Goal: Find specific page/section: Find specific page/section

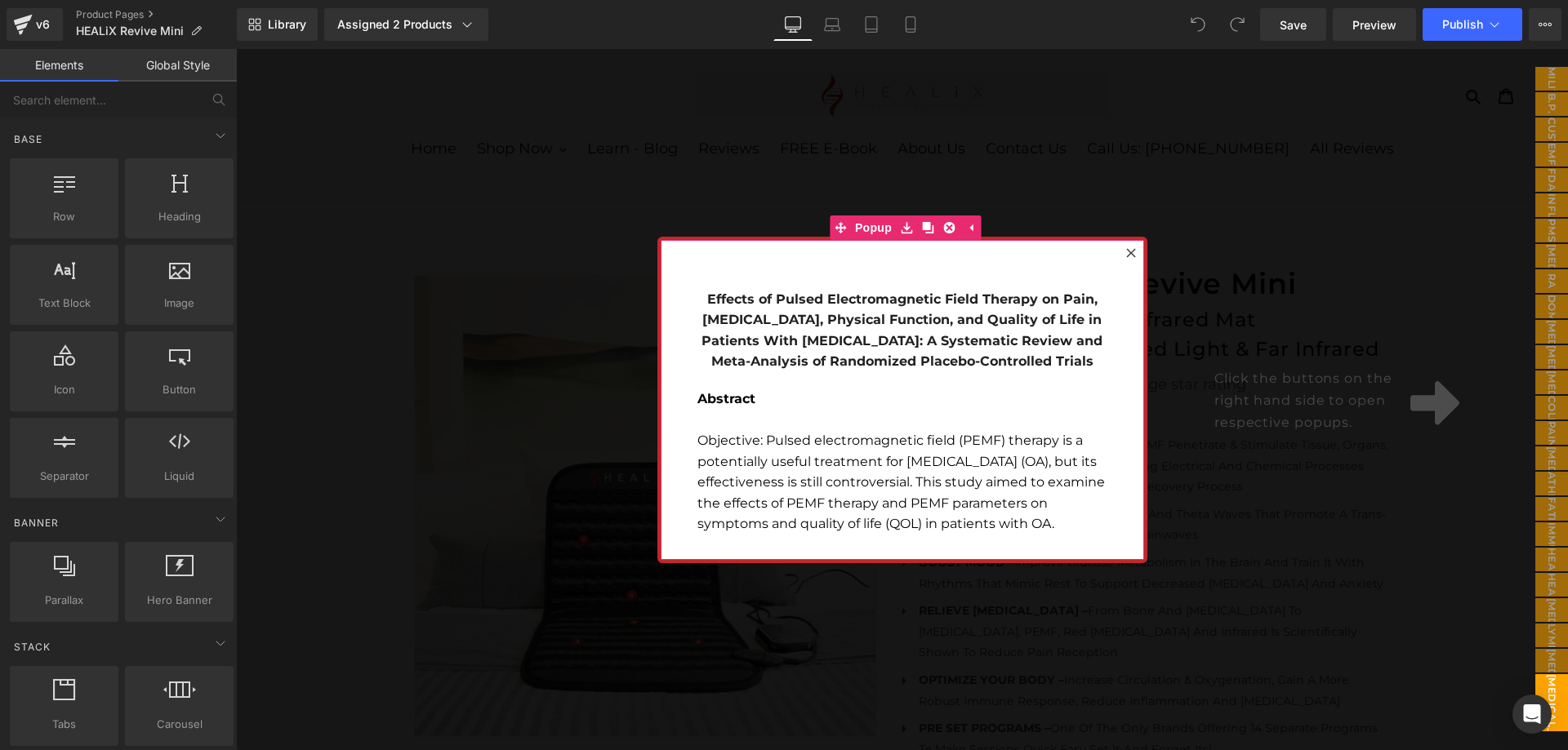
click at [1126, 251] on icon at bounding box center [1131, 254] width 10 height 10
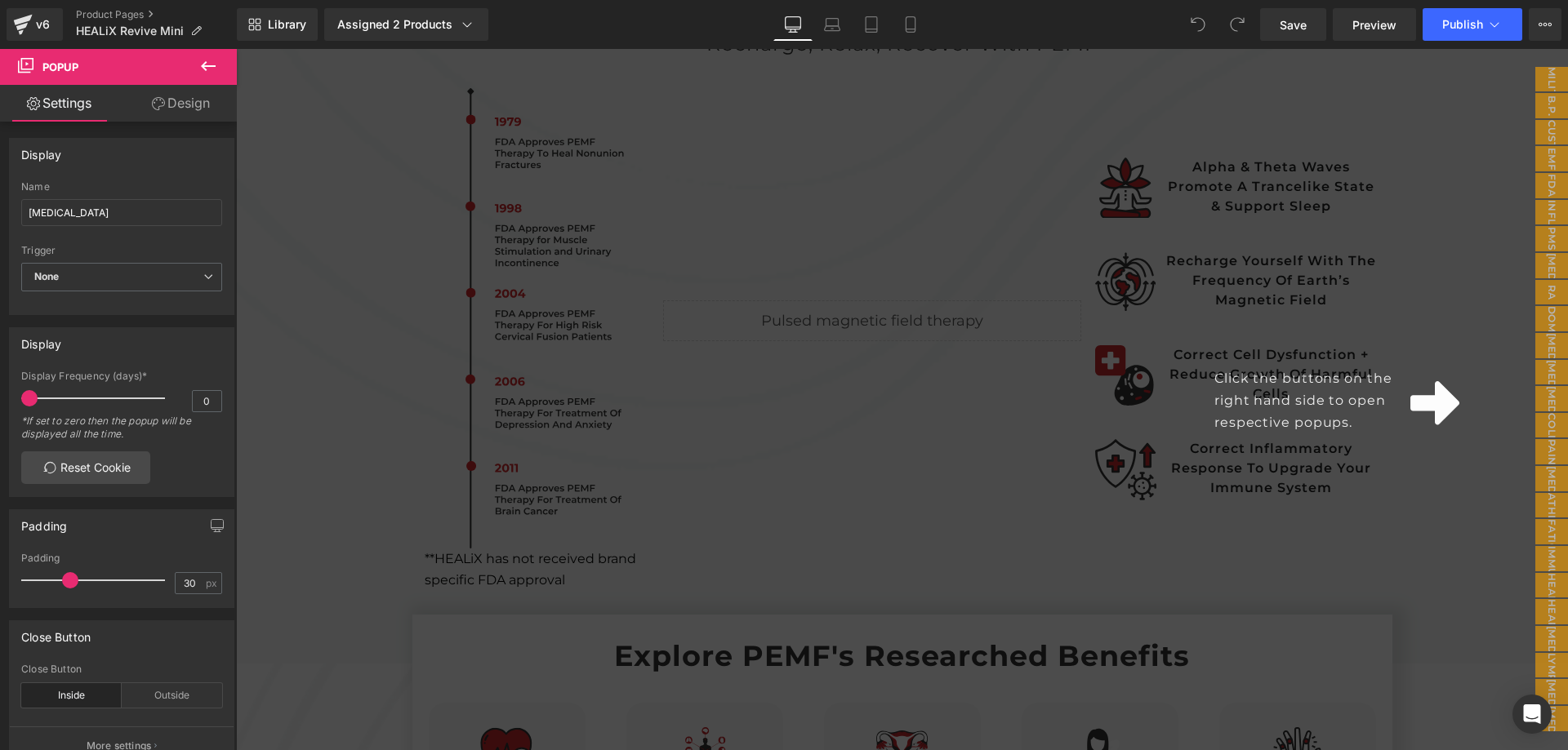
scroll to position [1551, 0]
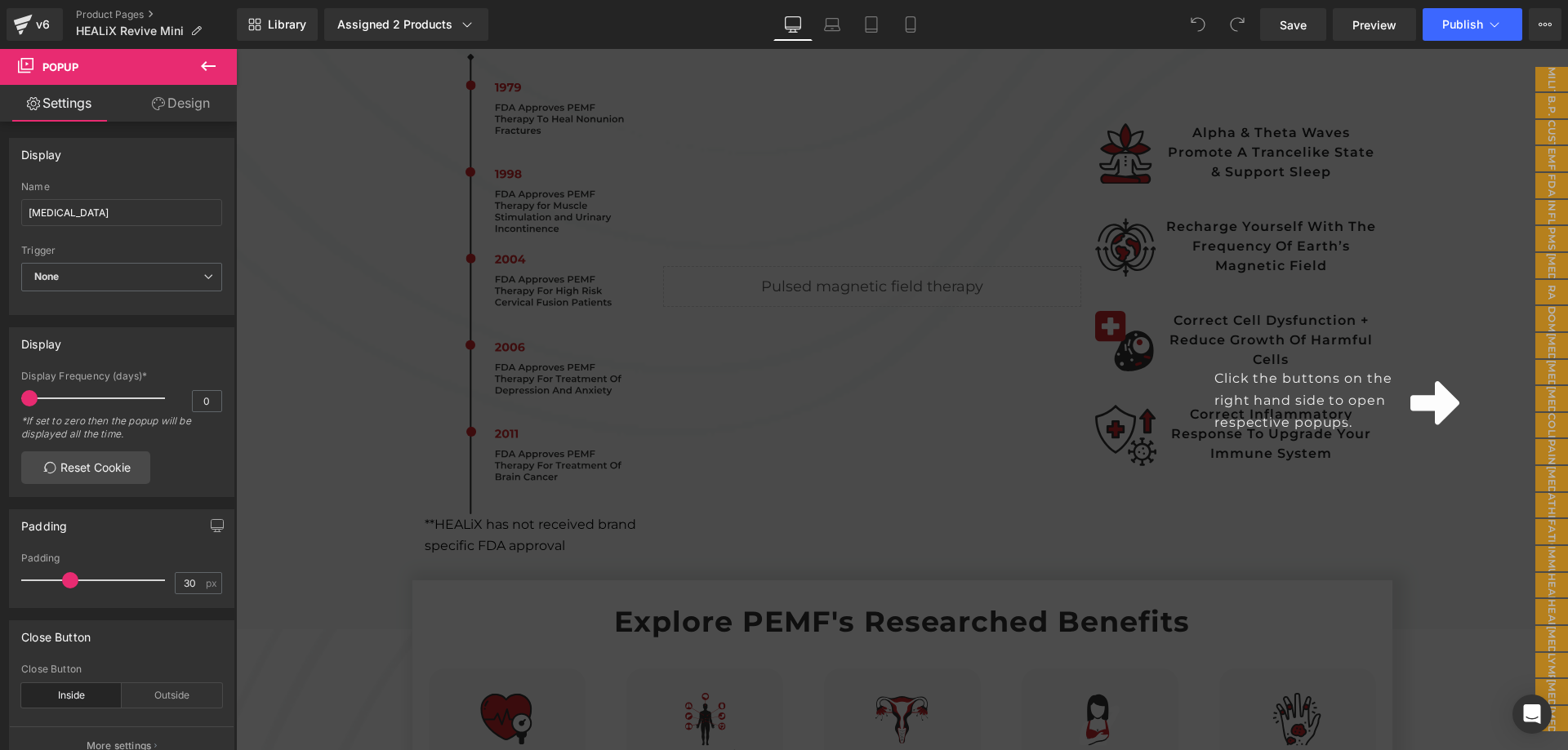
click at [980, 411] on div "Click the buttons on the right hand side to open respective popups." at bounding box center [902, 399] width 1332 height 701
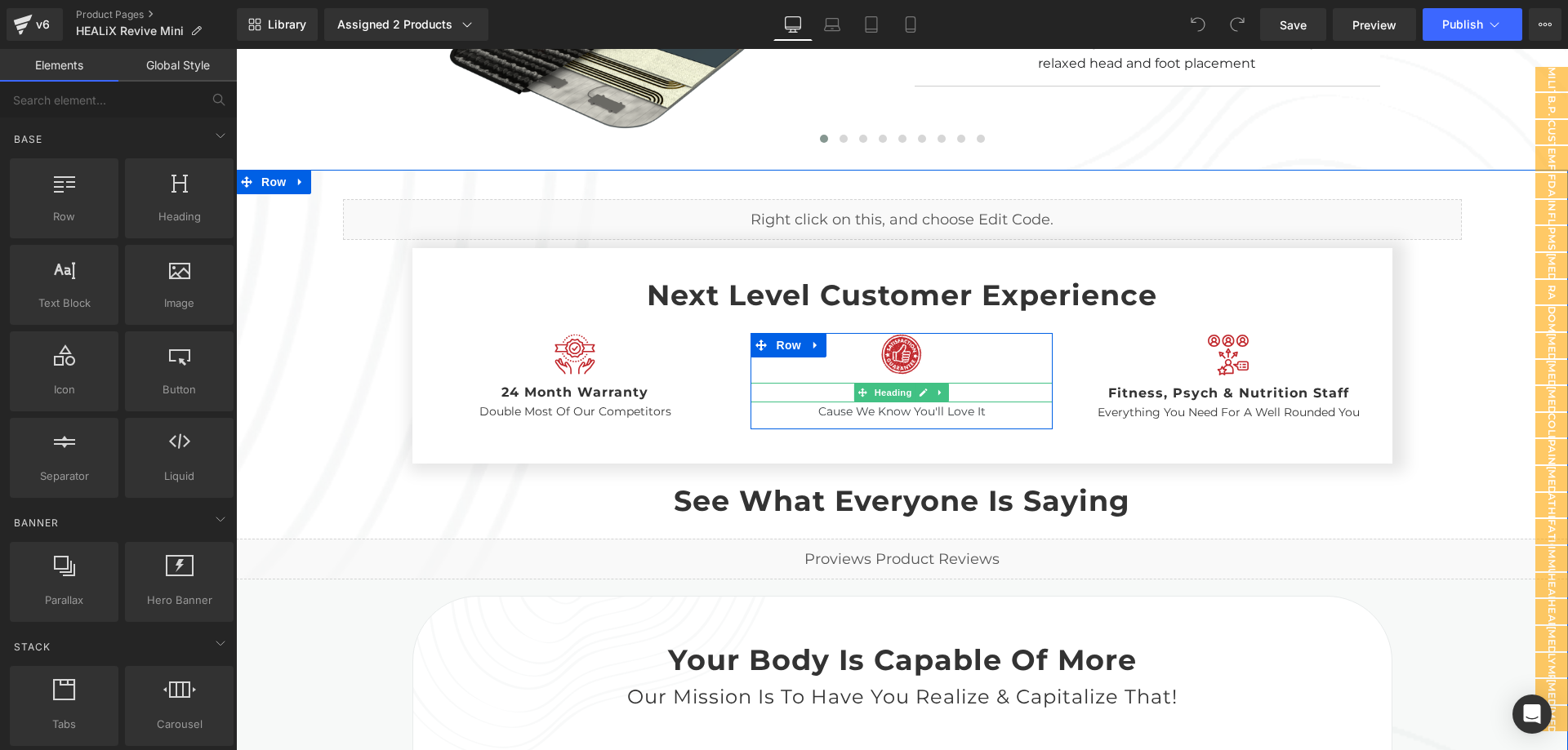
scroll to position [4736, 0]
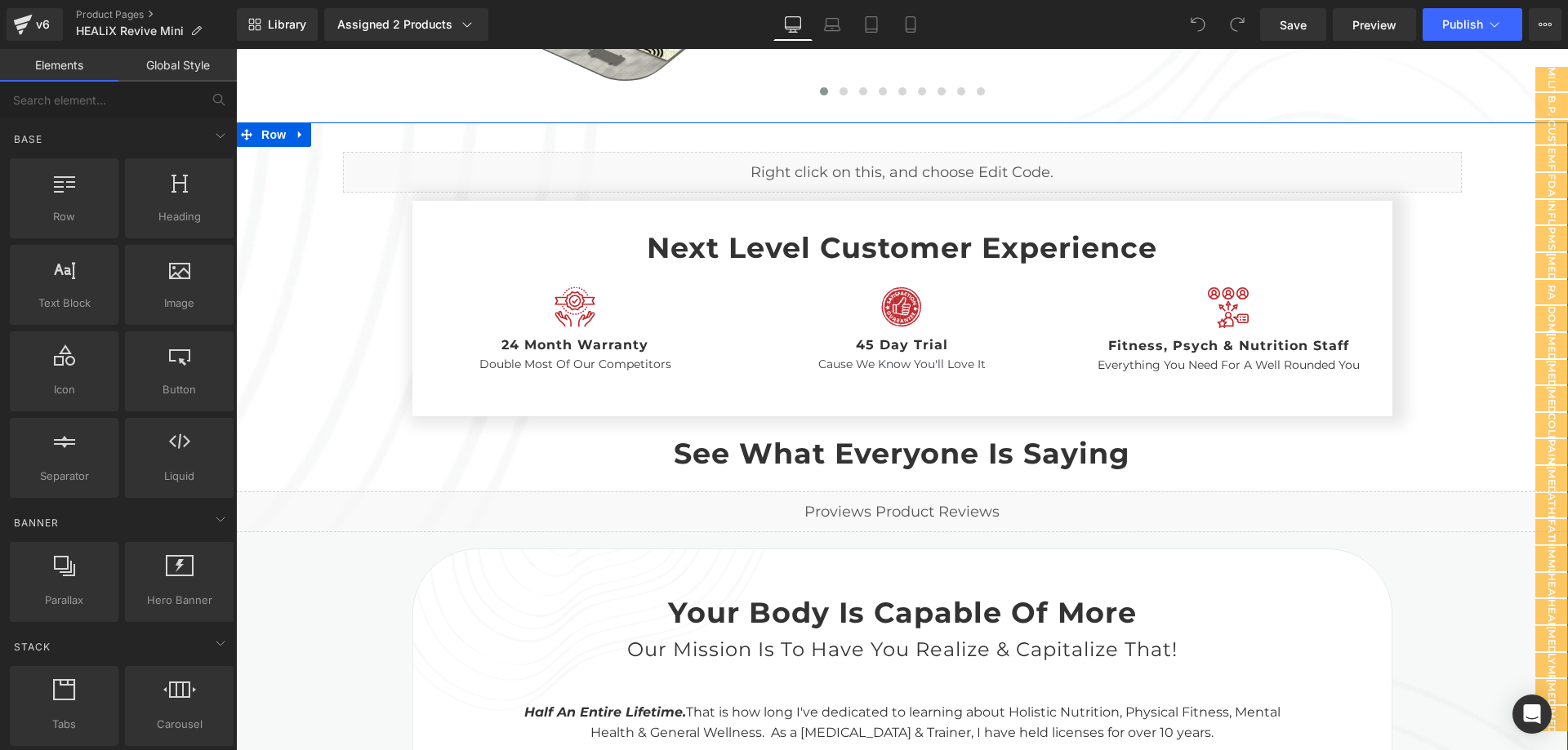
click at [905, 492] on div "Liquid" at bounding box center [902, 512] width 1332 height 41
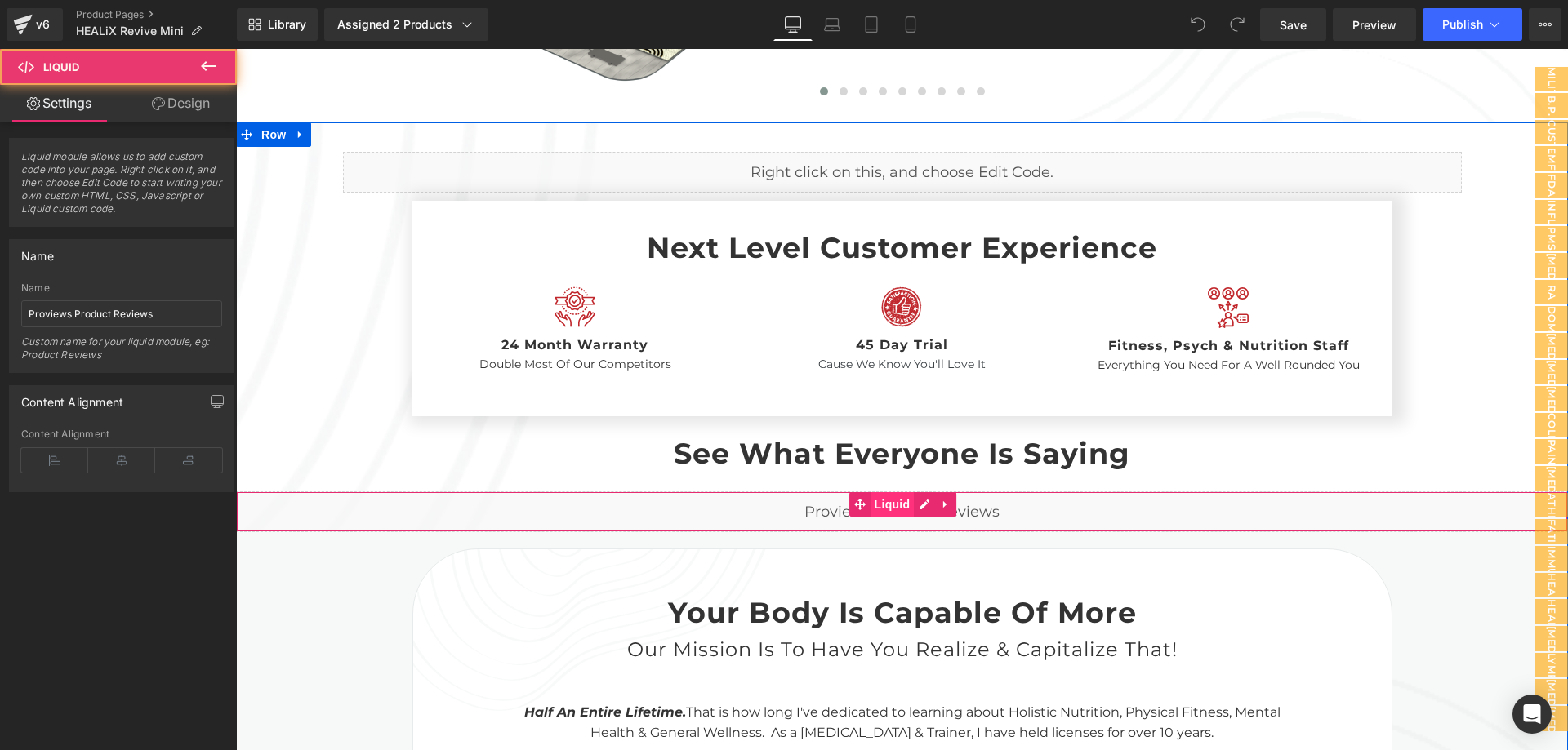
click at [882, 492] on span "Liquid" at bounding box center [892, 504] width 44 height 24
click at [920, 492] on div "Liquid" at bounding box center [902, 512] width 1332 height 41
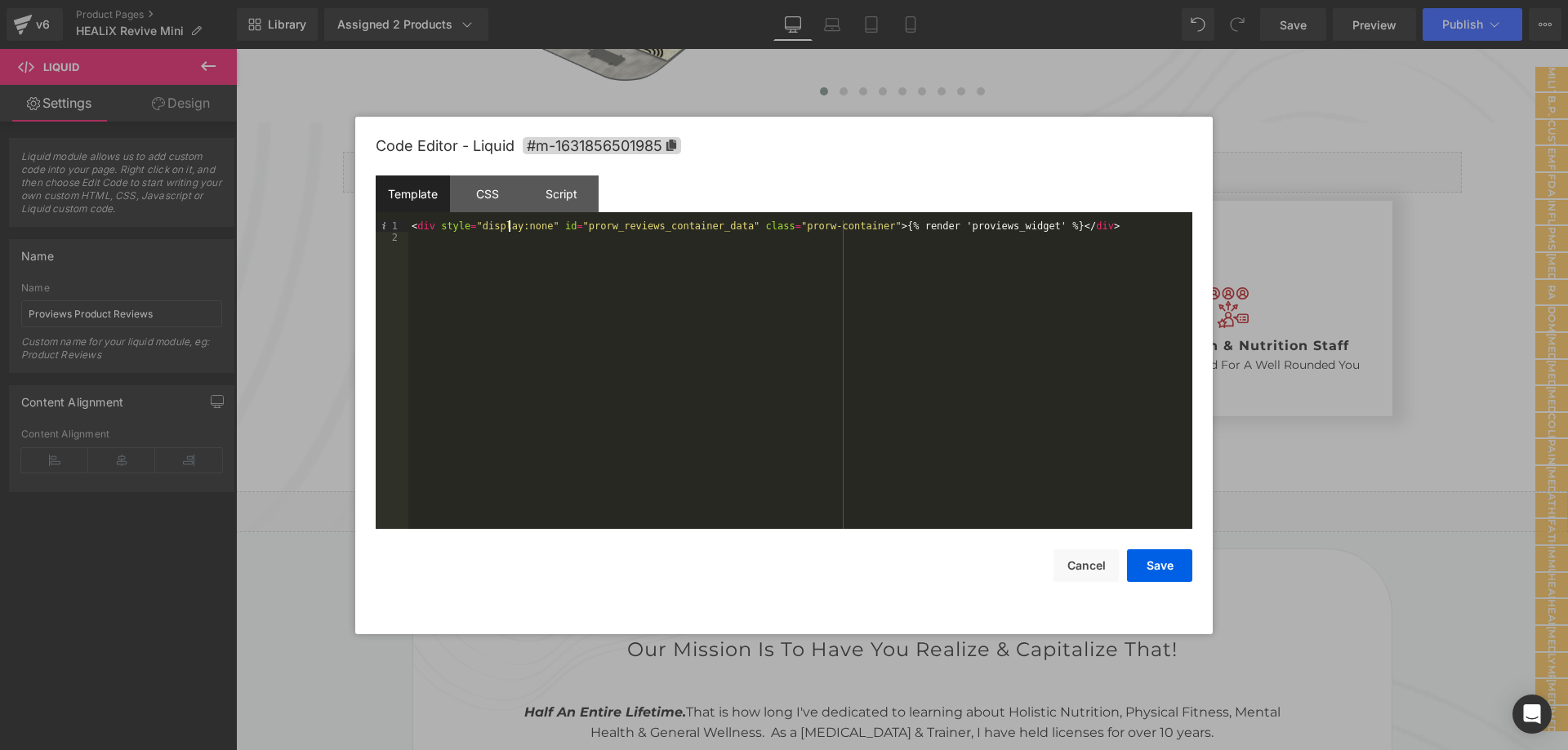
click at [507, 231] on div "< div style = "display:none" id = "prorw_reviews_container_data" class = "prorw…" at bounding box center [800, 386] width 784 height 332
click at [501, 199] on div "CSS" at bounding box center [487, 194] width 74 height 37
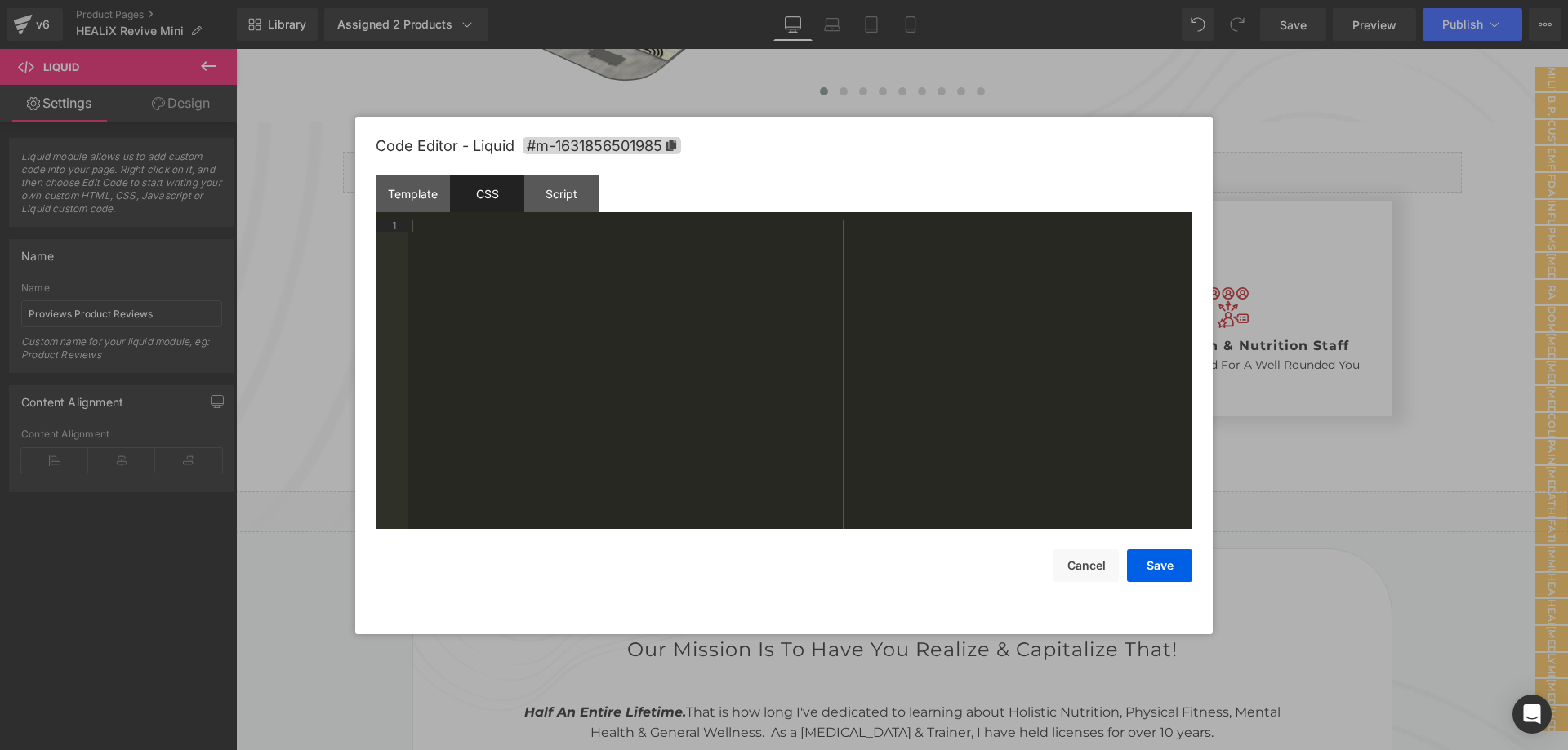
click at [553, 216] on div "Template CSS Script Data" at bounding box center [784, 198] width 817 height 45
click at [558, 203] on div "Script" at bounding box center [561, 194] width 74 height 37
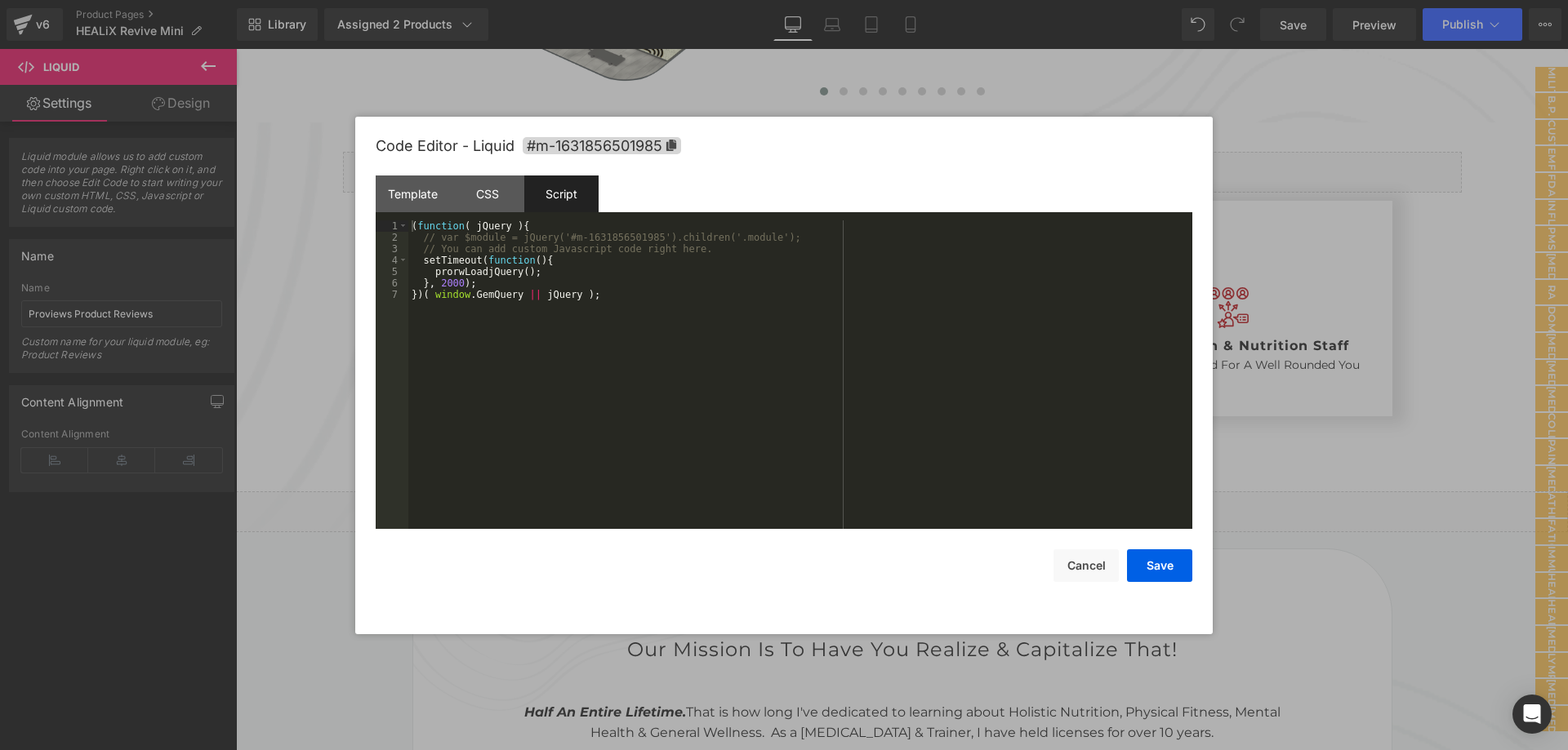
click at [559, 347] on div "( function ( jQuery ) { // var $module = jQuery('#m-1631856501985').children('.…" at bounding box center [800, 386] width 784 height 332
click at [482, 204] on div "CSS" at bounding box center [487, 194] width 74 height 37
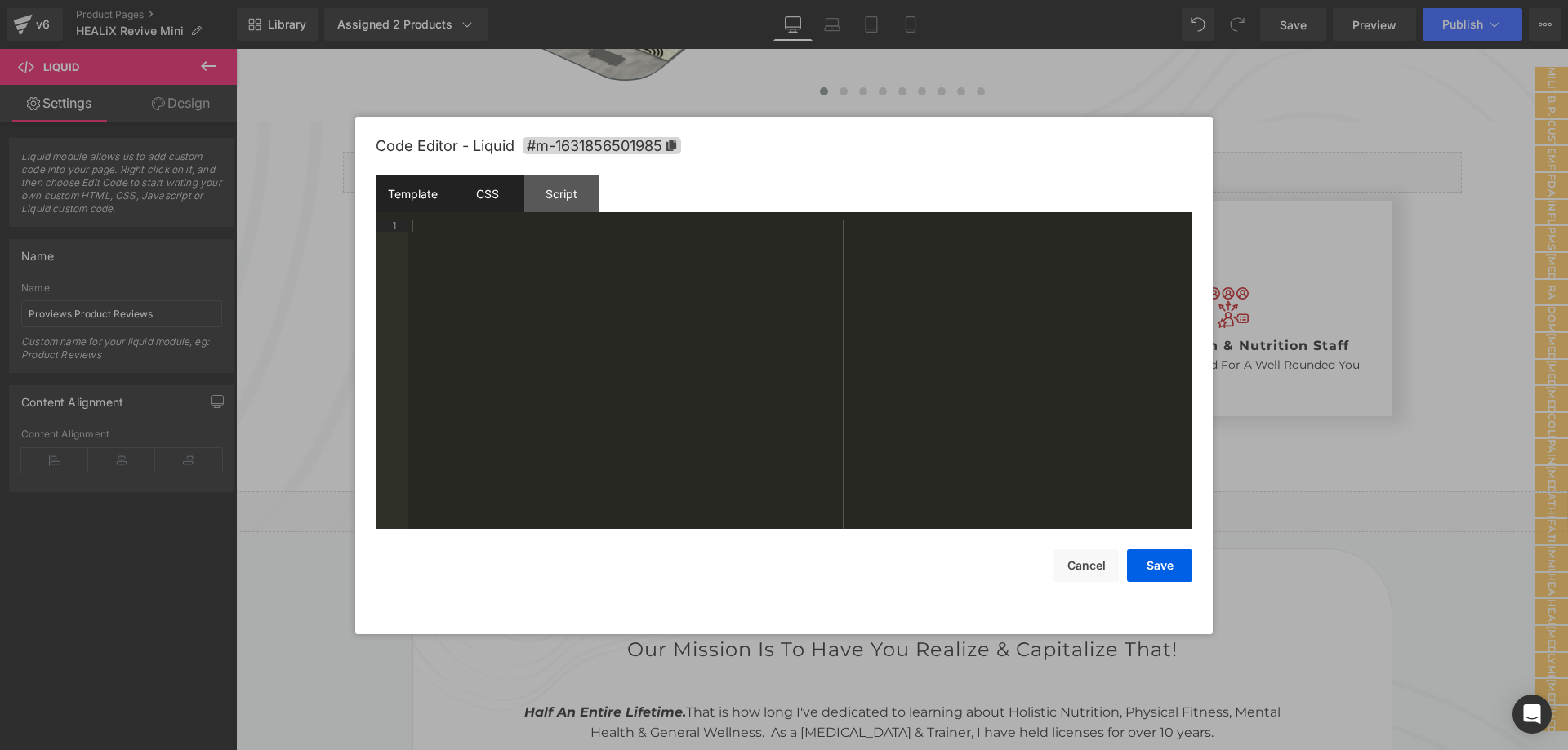
click at [406, 200] on div "Template" at bounding box center [413, 194] width 74 height 37
click at [491, 194] on div "CSS" at bounding box center [487, 194] width 74 height 37
click at [1086, 569] on button "Cancel" at bounding box center [1086, 565] width 66 height 32
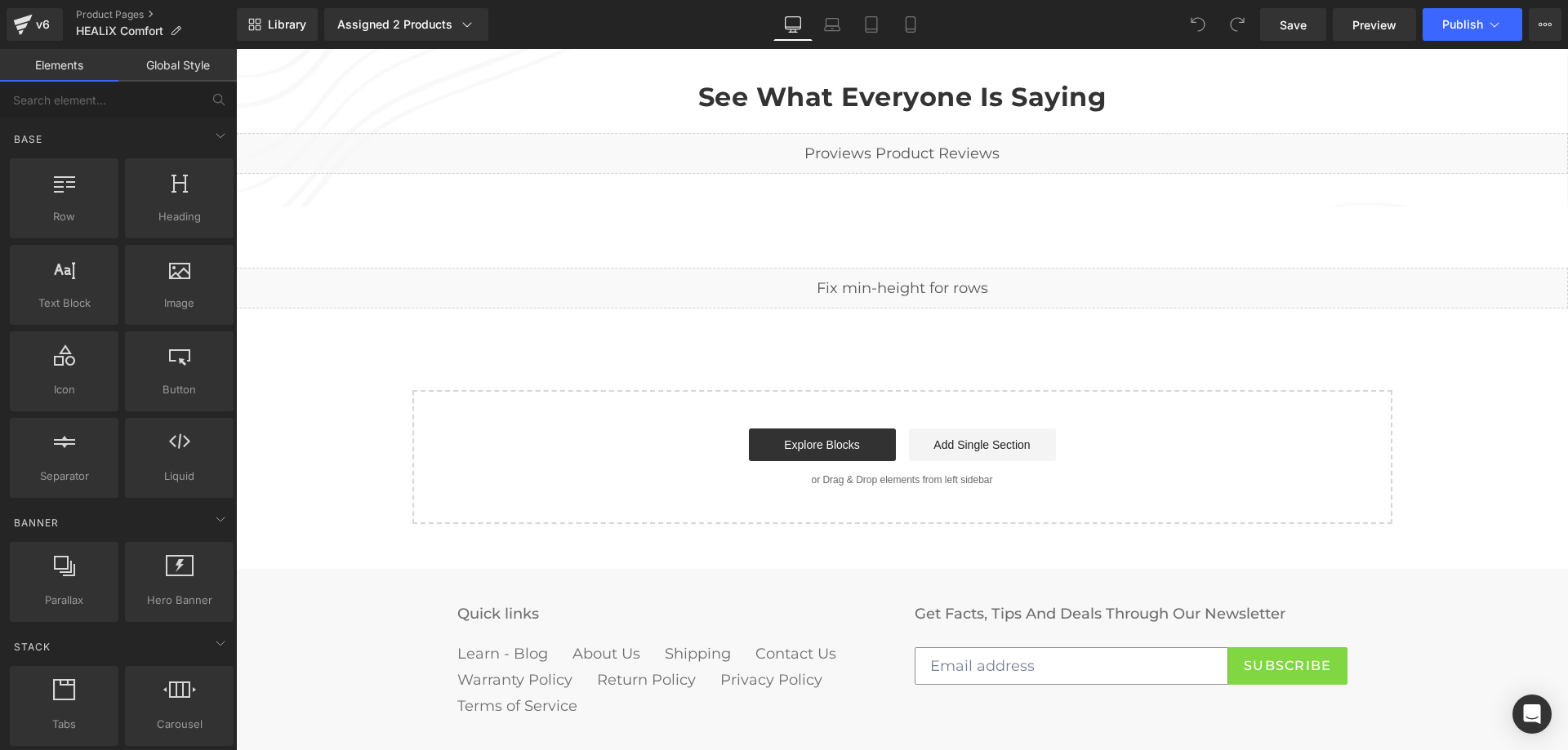
scroll to position [1623, 0]
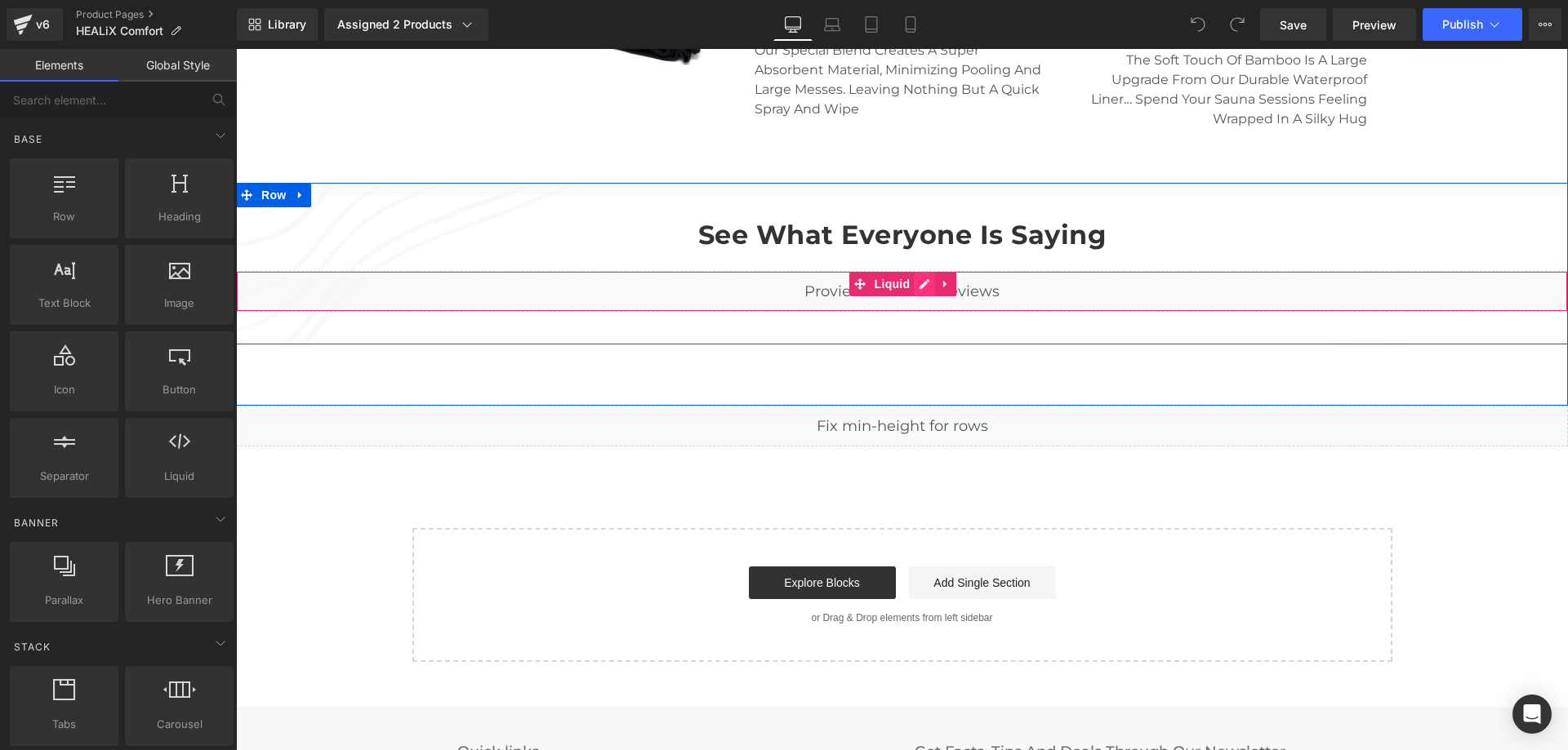
click at [916, 288] on div "Liquid" at bounding box center [902, 292] width 1332 height 41
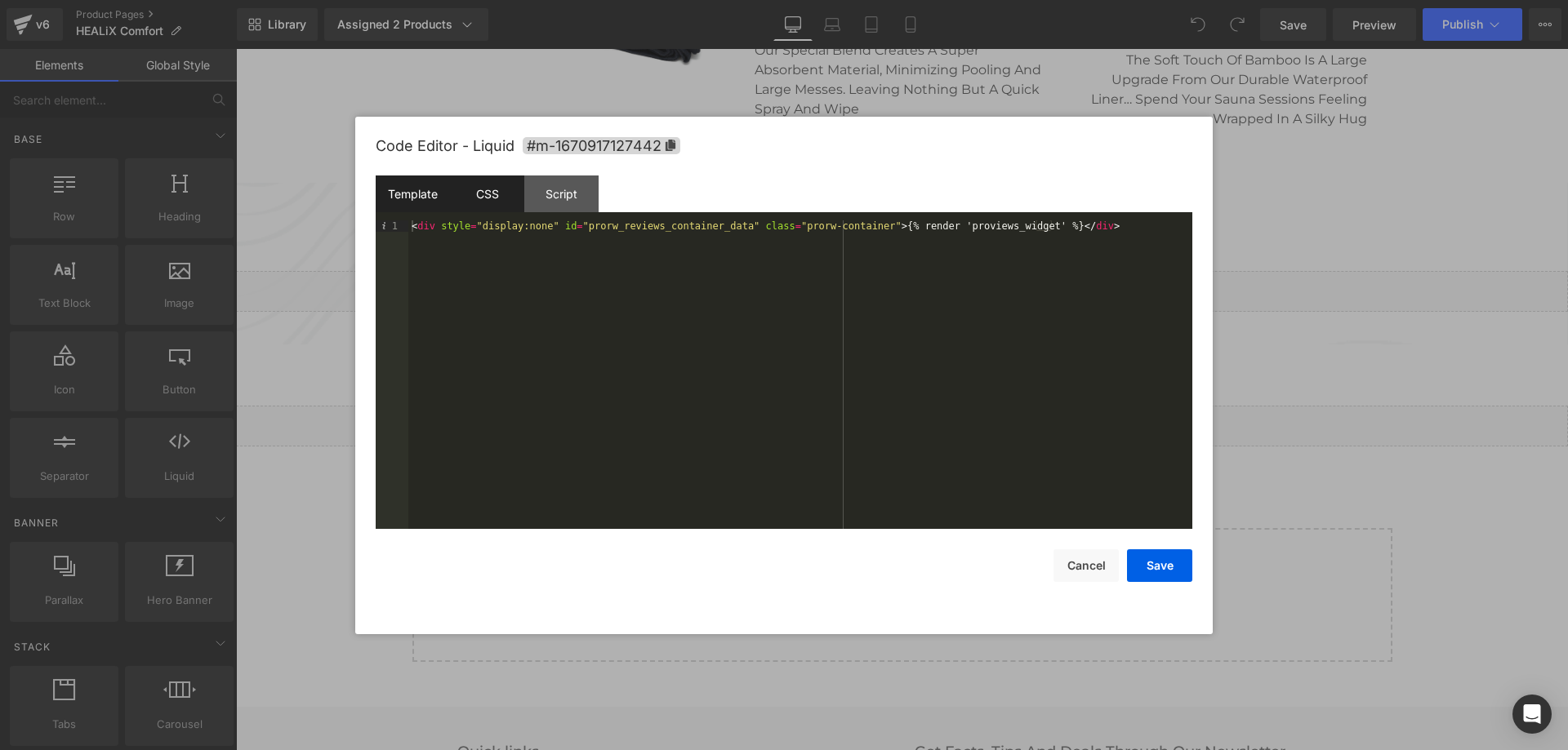
click at [486, 194] on div "CSS" at bounding box center [487, 194] width 74 height 37
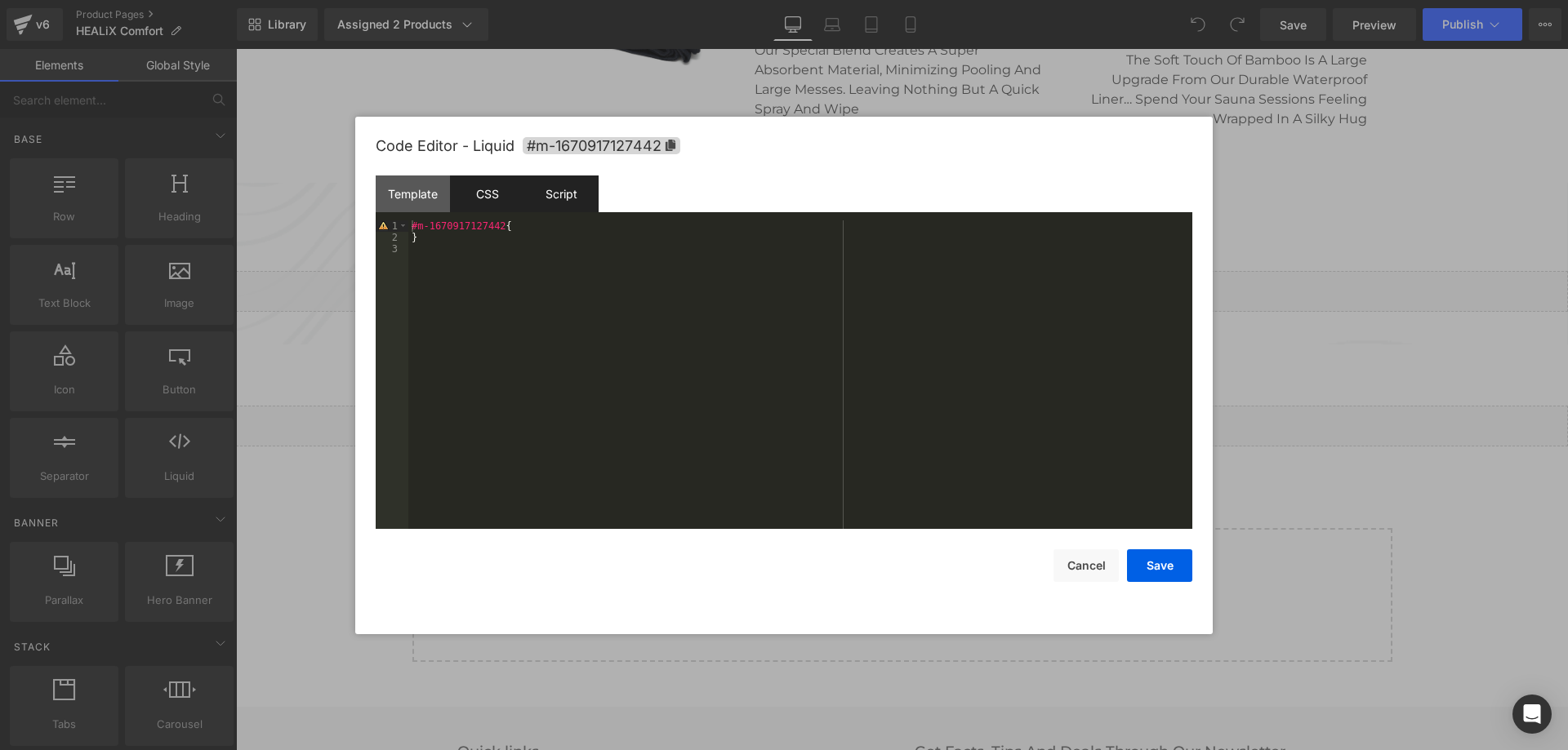
click at [552, 201] on div "Script" at bounding box center [561, 194] width 74 height 37
click at [490, 209] on div "CSS" at bounding box center [487, 194] width 74 height 37
click at [1069, 566] on button "Cancel" at bounding box center [1086, 565] width 66 height 32
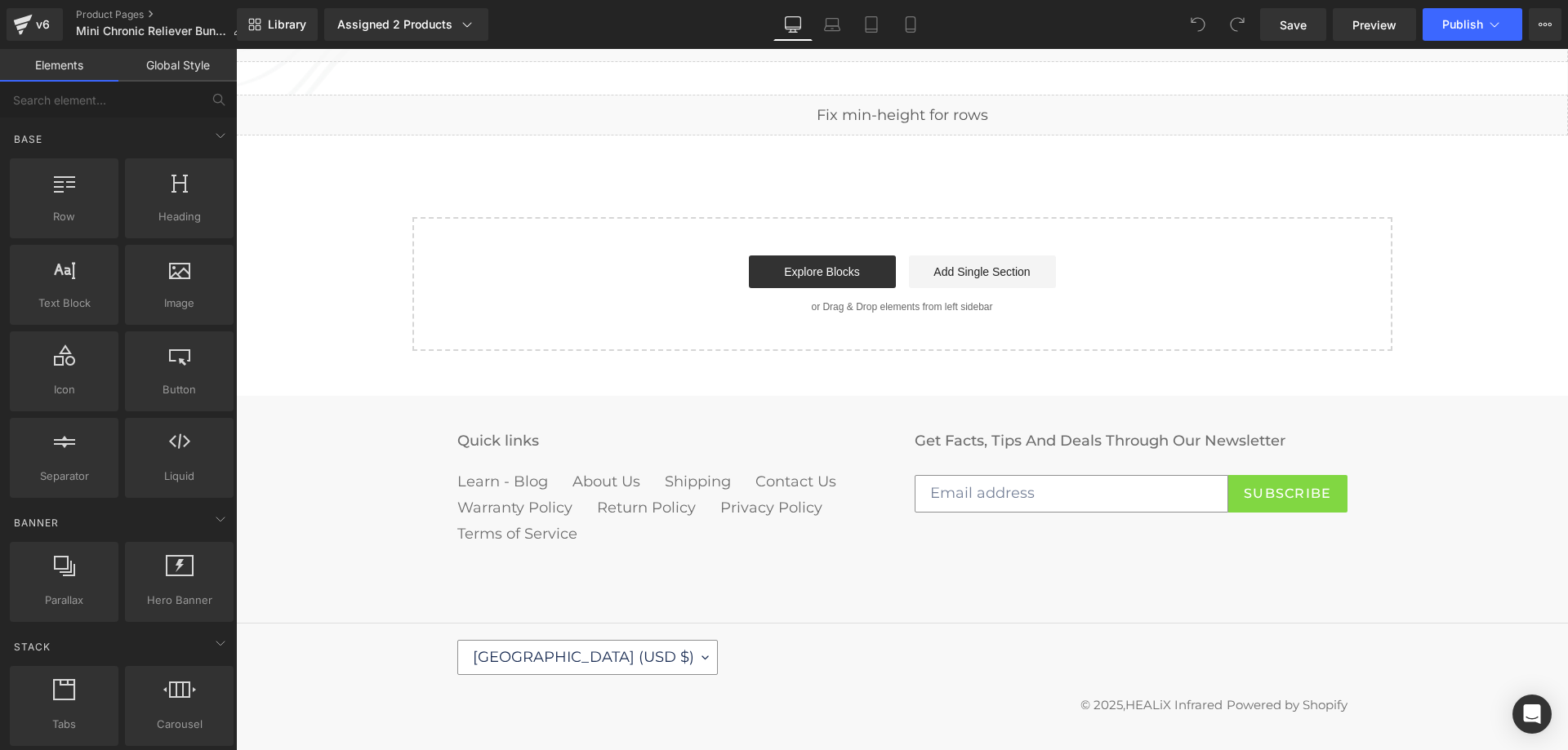
scroll to position [1248, 0]
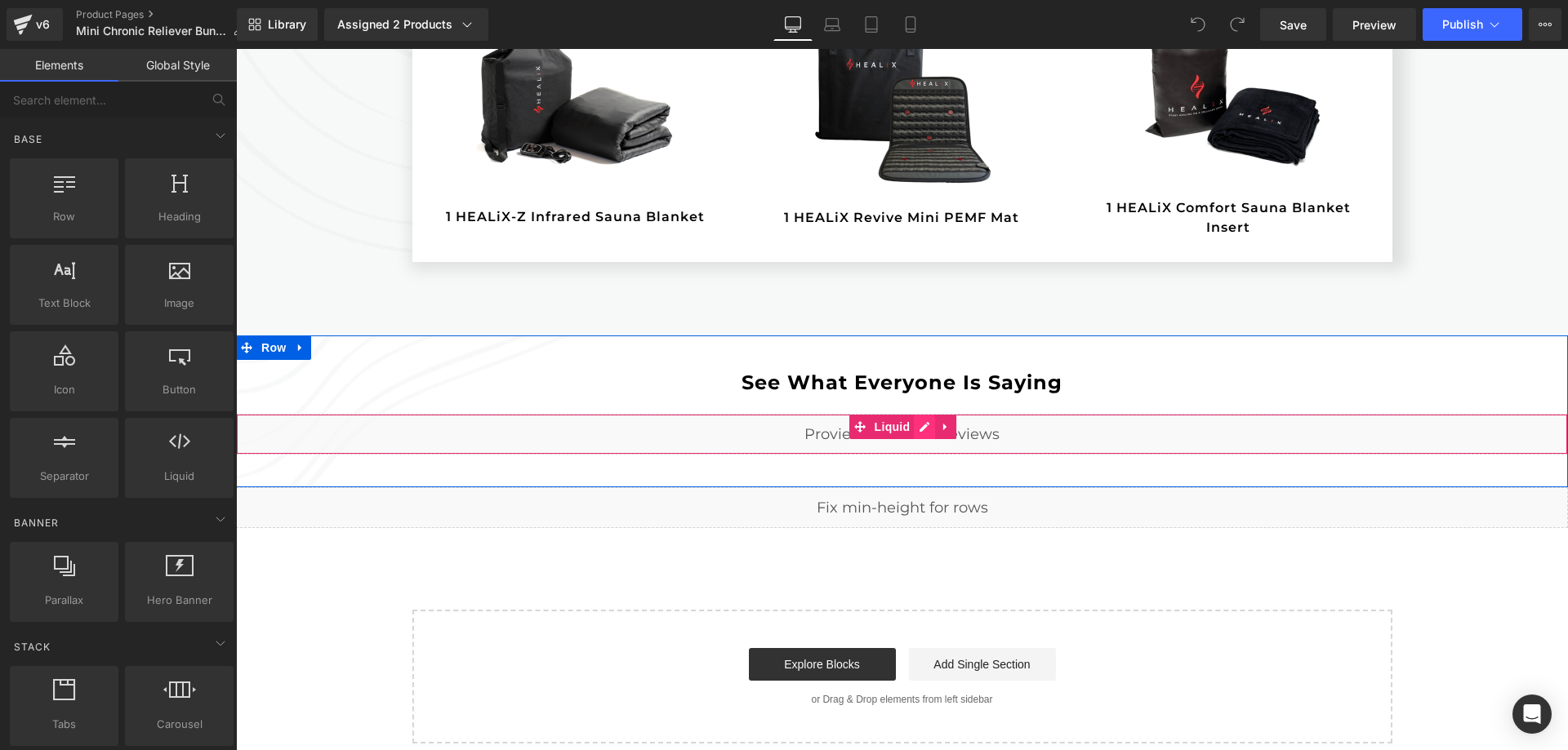
click at [920, 428] on div "Liquid" at bounding box center [902, 435] width 1332 height 41
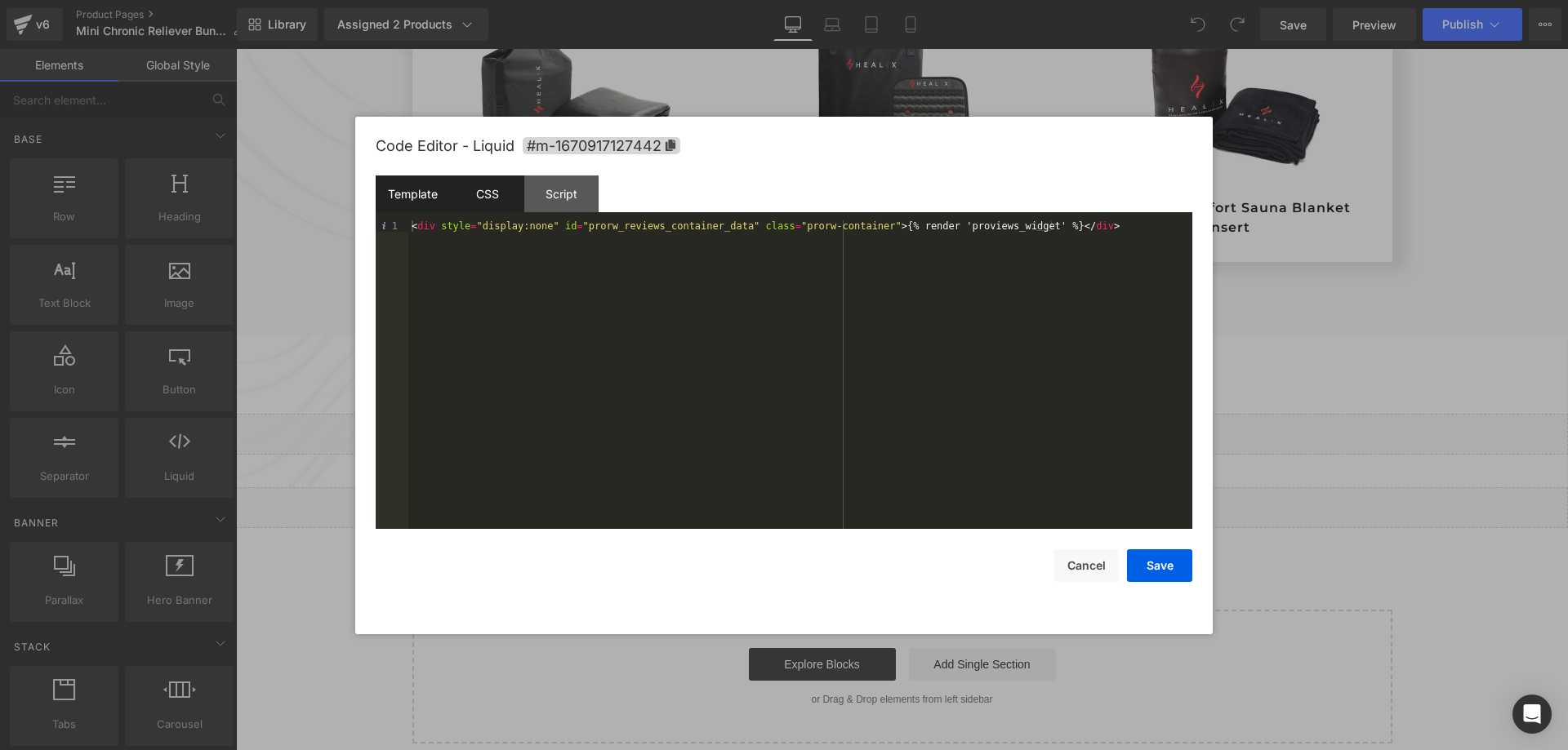
click at [494, 203] on div "CSS" at bounding box center [487, 194] width 74 height 37
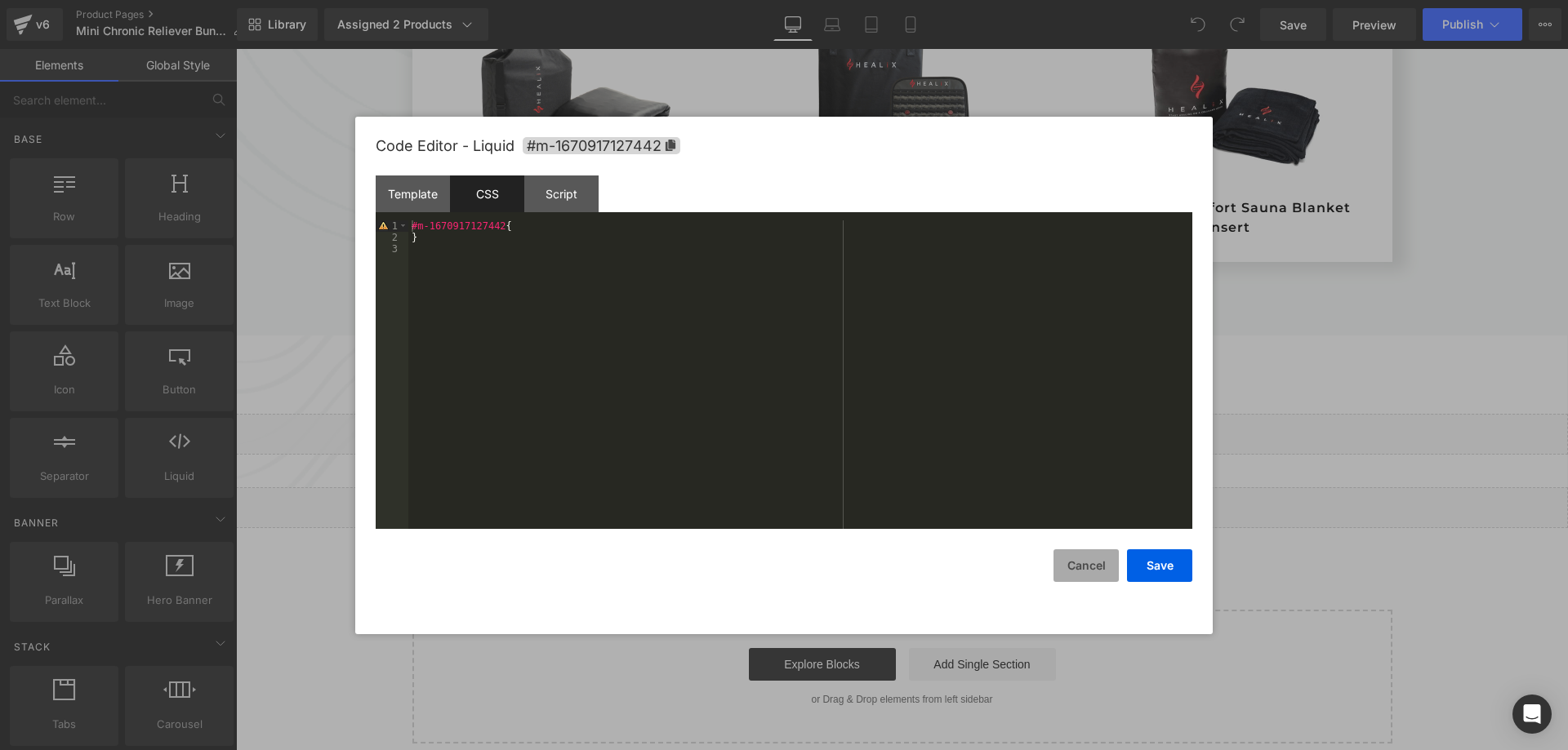
click at [1075, 571] on button "Cancel" at bounding box center [1086, 565] width 66 height 32
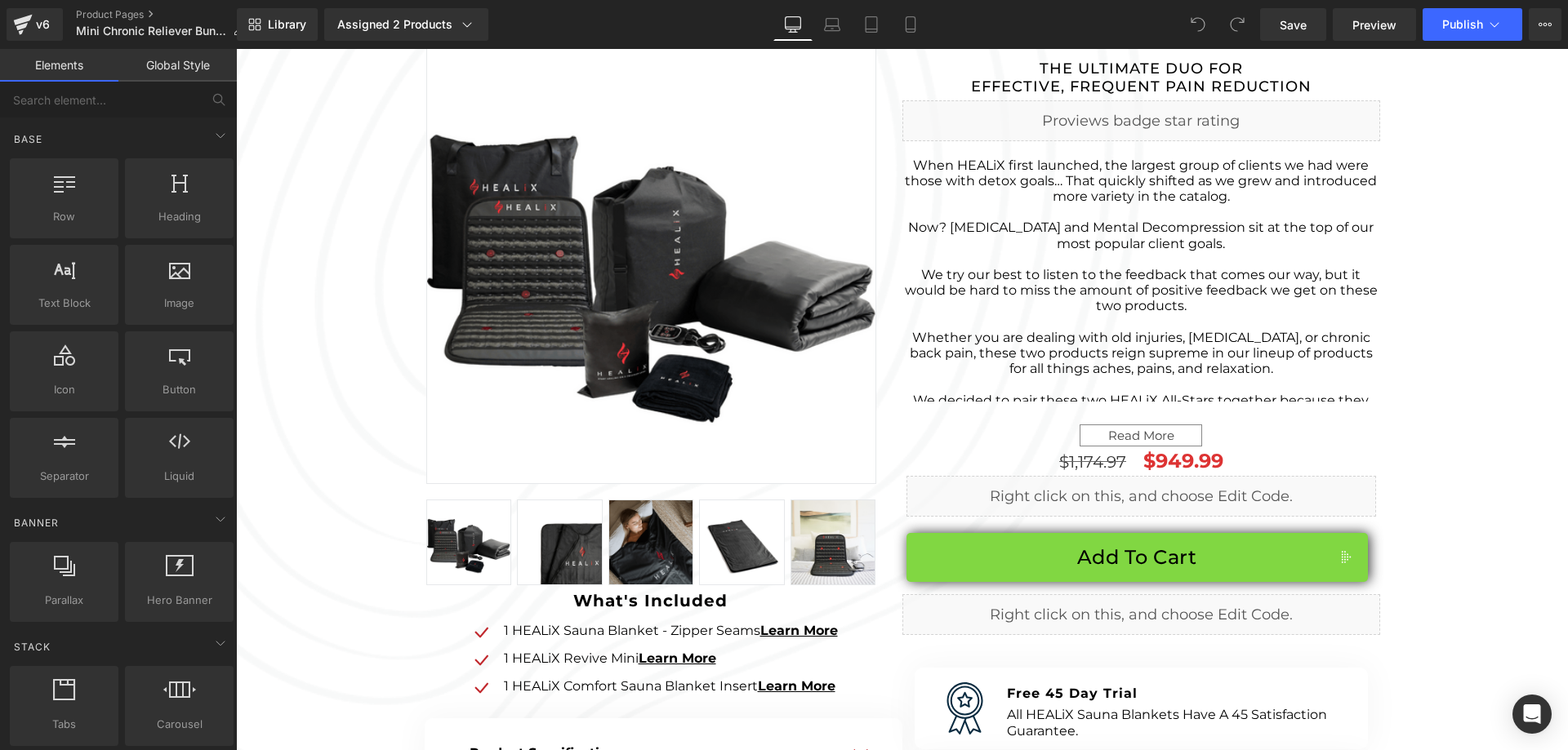
scroll to position [0, 0]
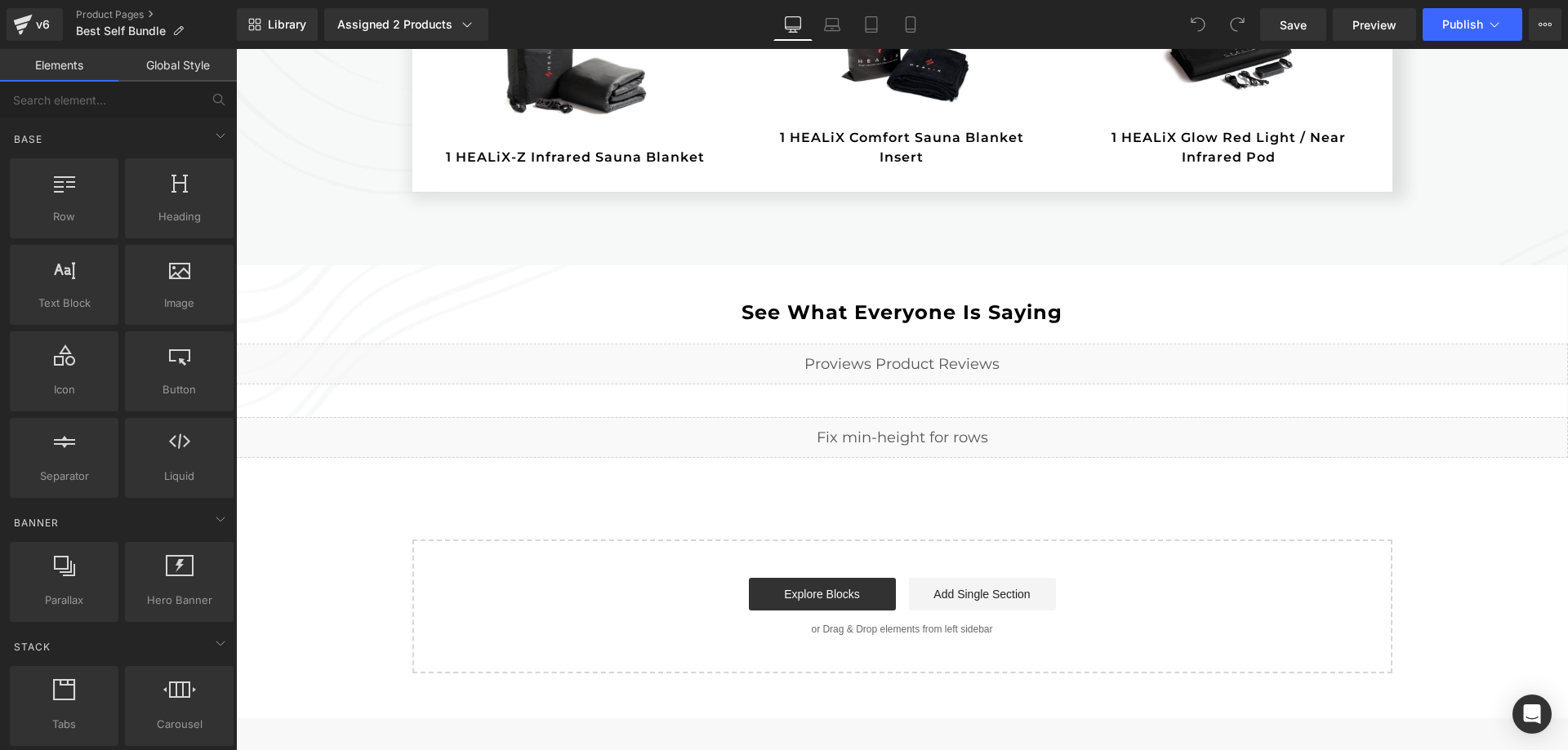
scroll to position [1470, 0]
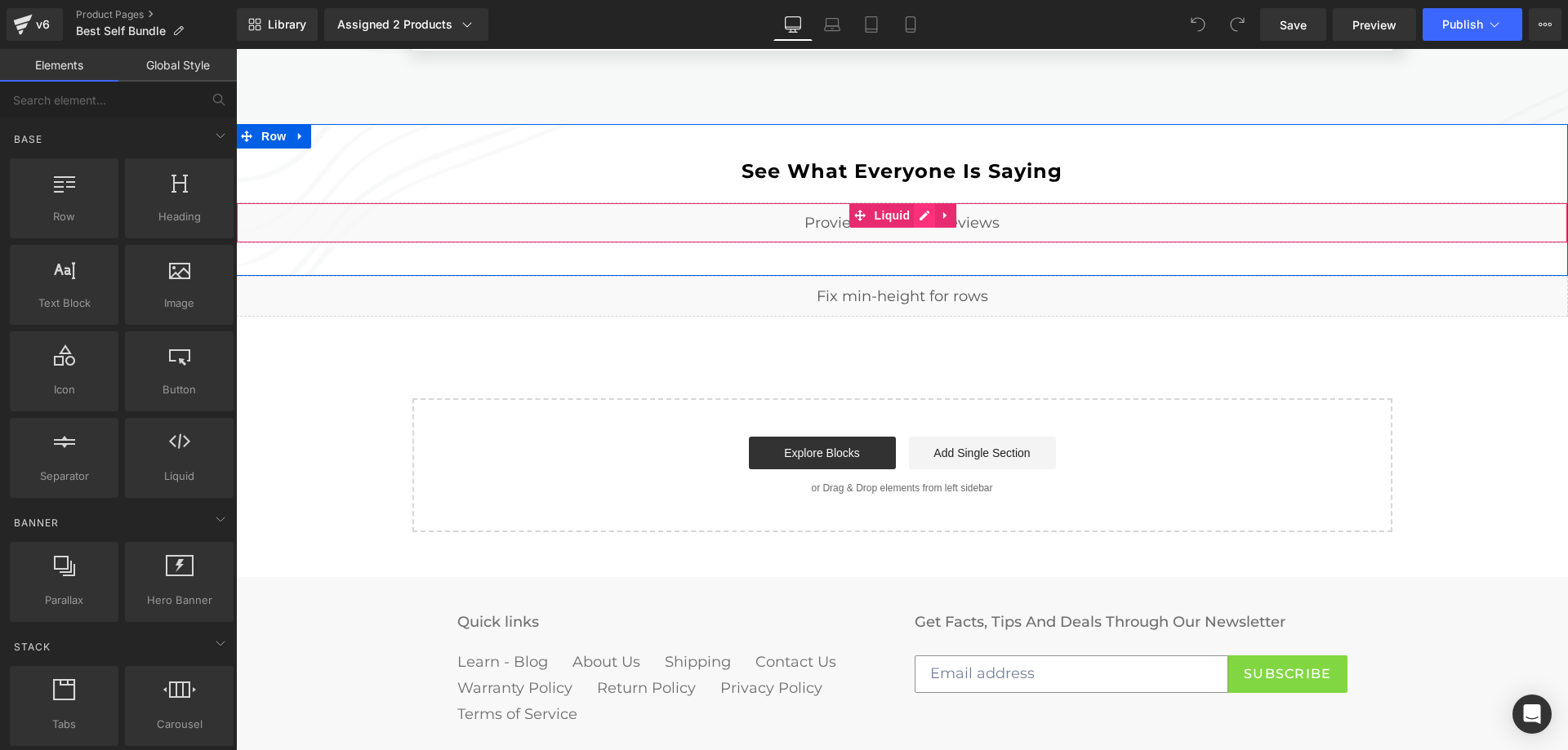
click at [918, 218] on div "Liquid" at bounding box center [902, 223] width 1332 height 41
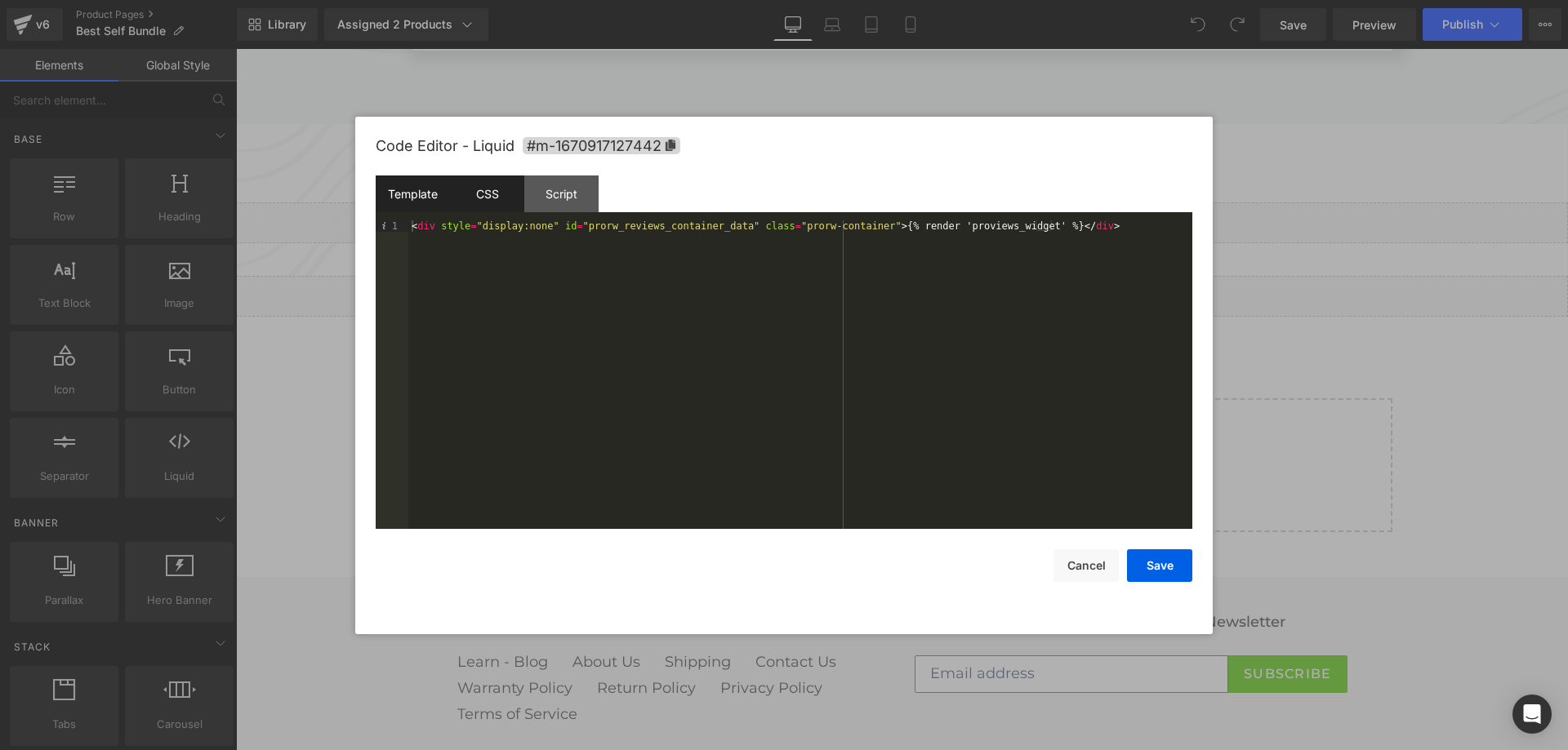
click at [494, 207] on div "CSS" at bounding box center [487, 194] width 74 height 37
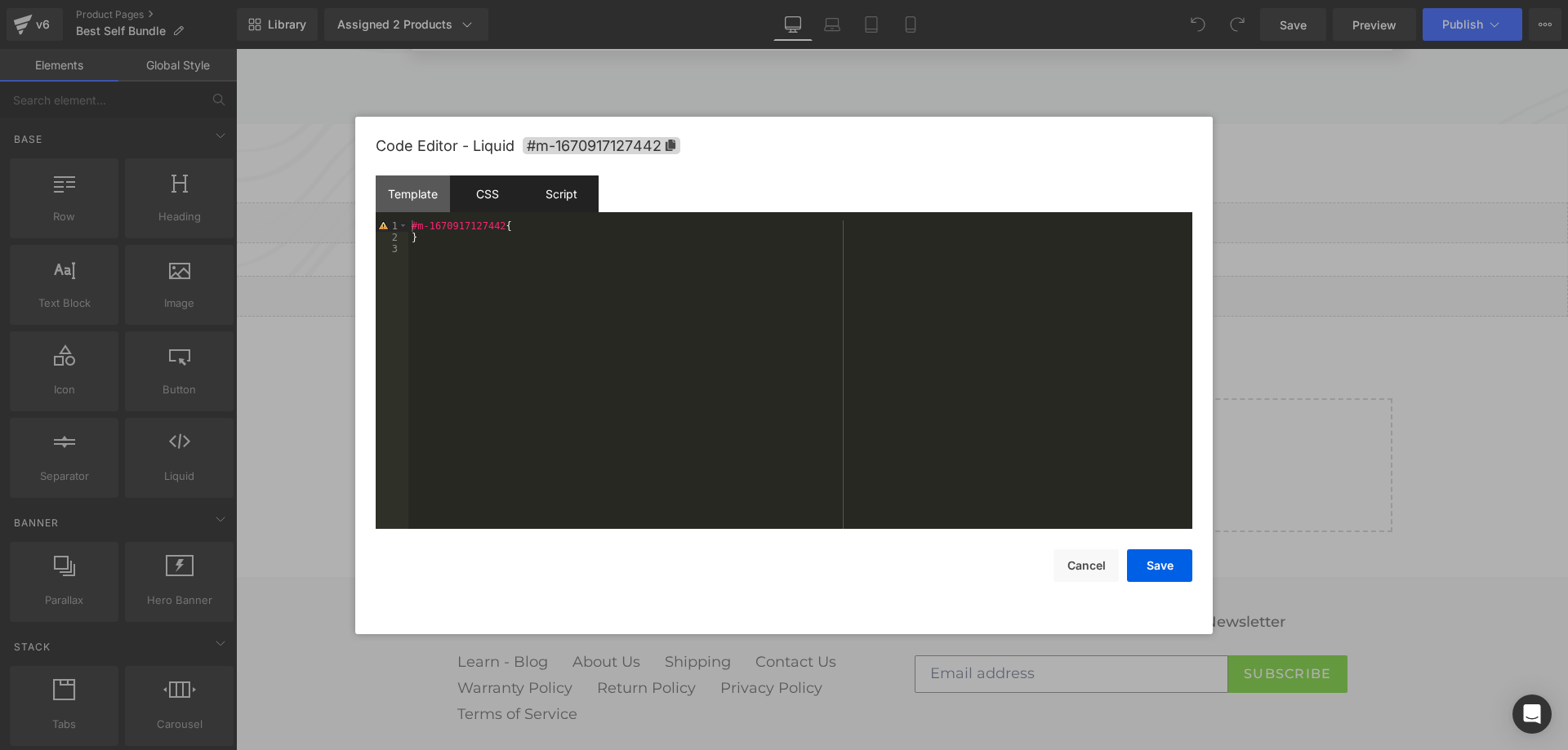
click at [558, 199] on div "Script" at bounding box center [561, 194] width 74 height 37
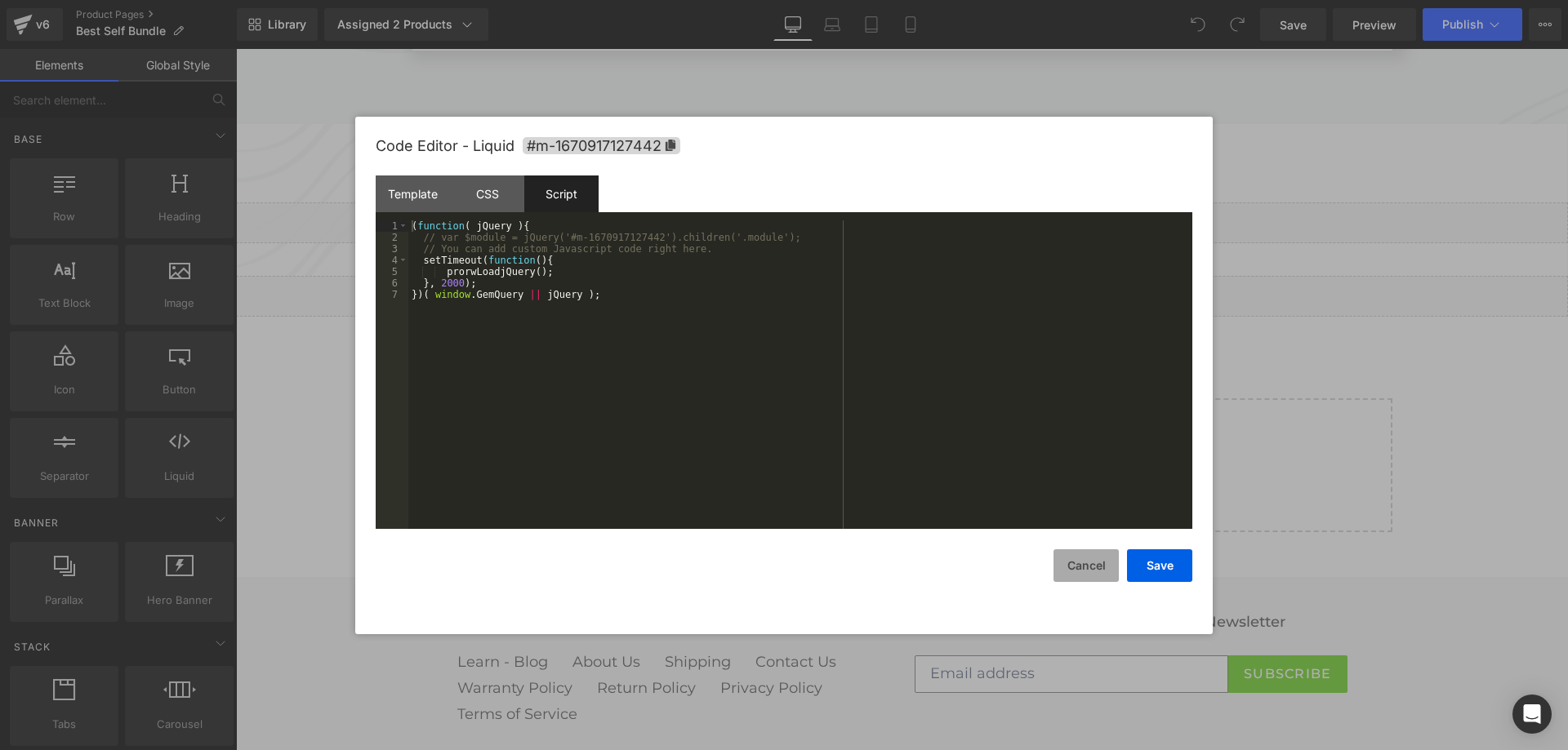
drag, startPoint x: 1077, startPoint y: 565, endPoint x: 1067, endPoint y: 548, distance: 19.7
click at [1077, 564] on button "Cancel" at bounding box center [1086, 565] width 66 height 32
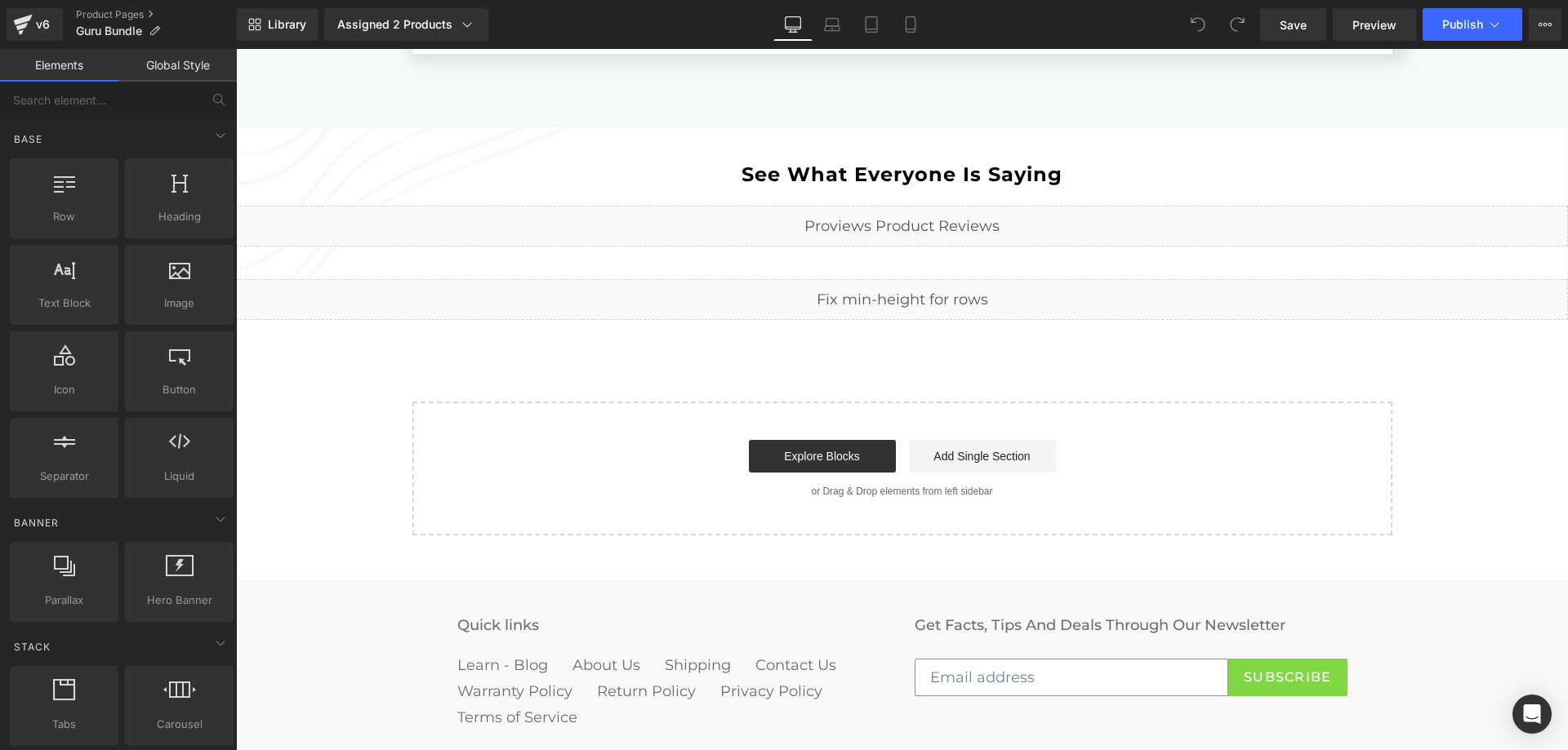
scroll to position [1487, 0]
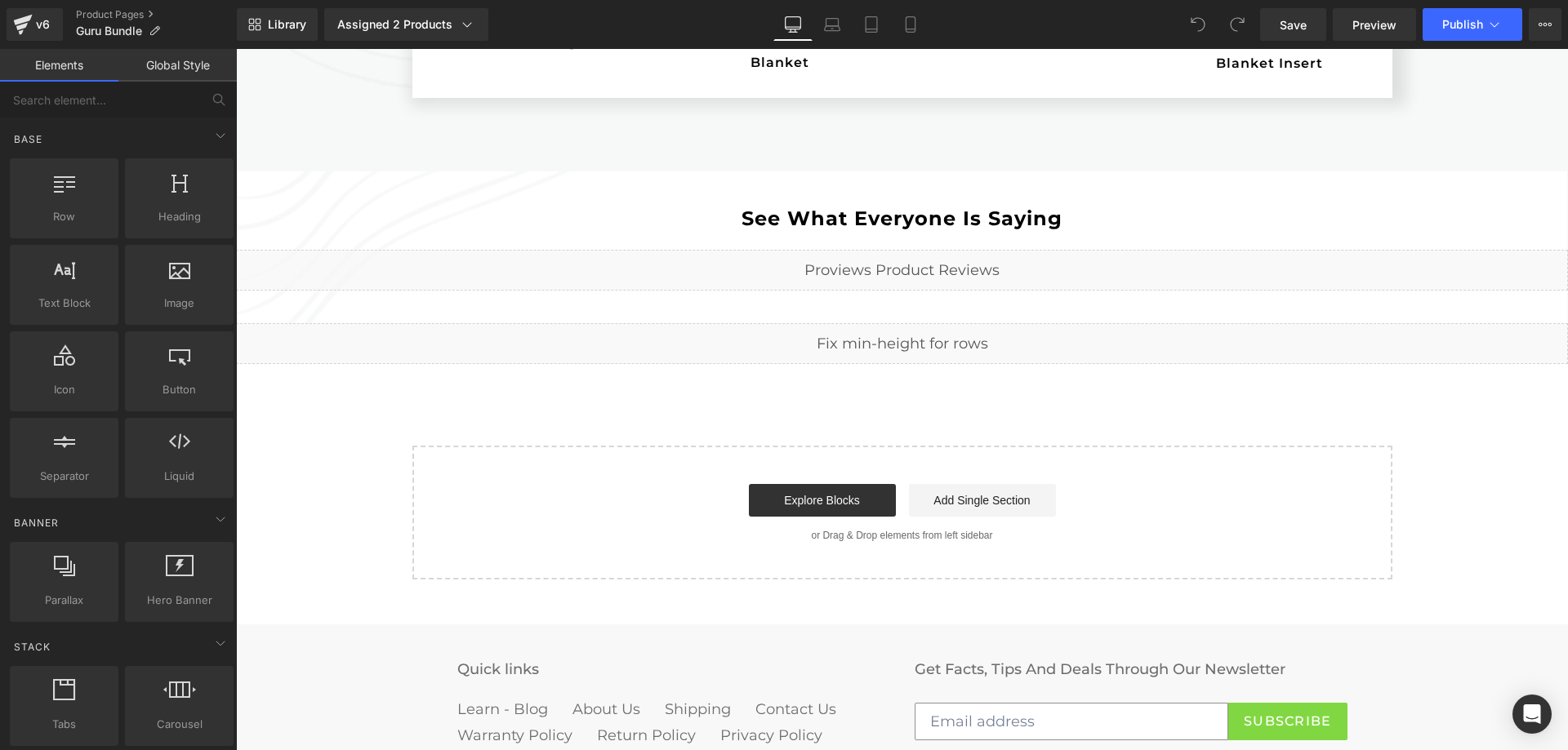
click at [935, 268] on div "Liquid" at bounding box center [902, 270] width 1332 height 41
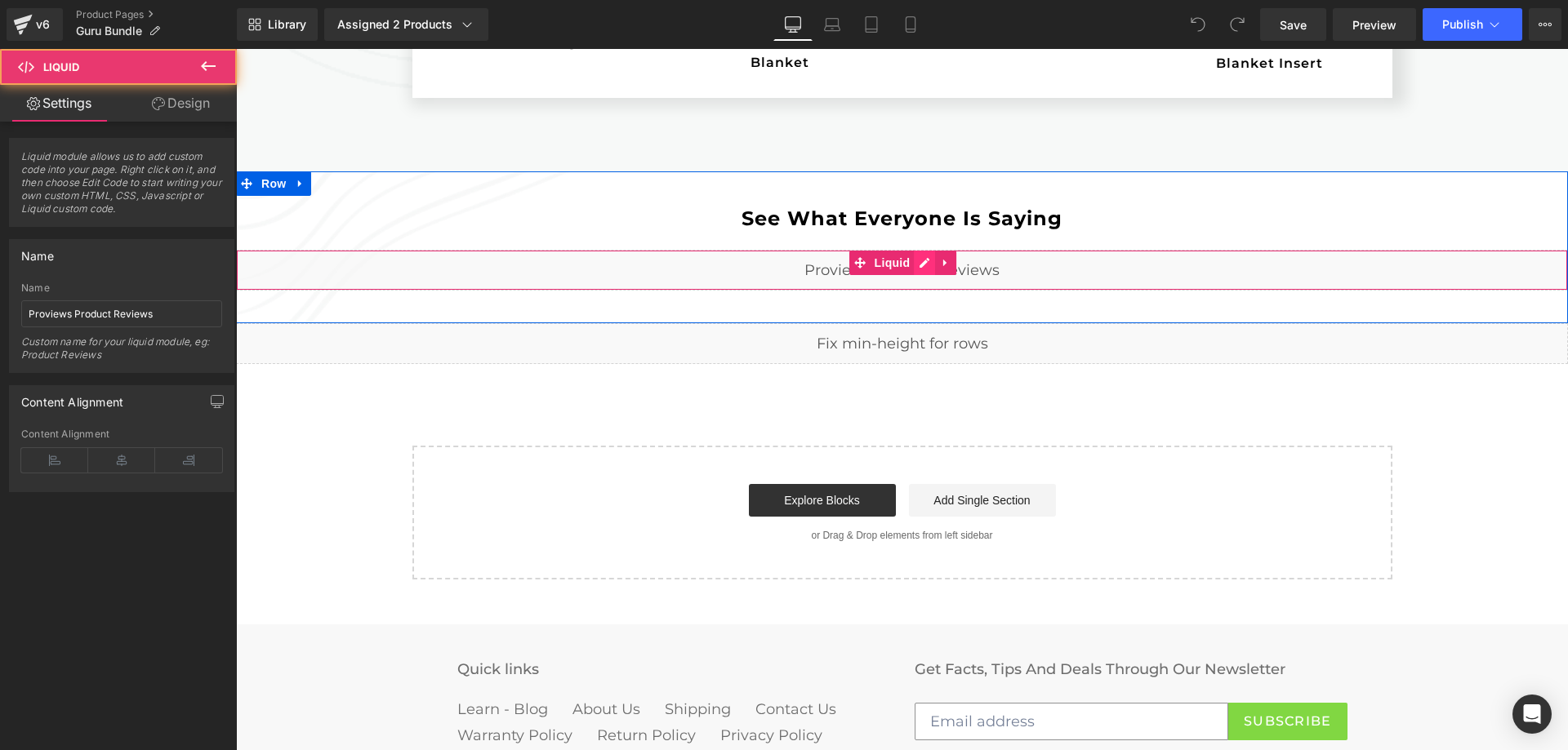
click at [920, 262] on div "Liquid" at bounding box center [902, 270] width 1332 height 41
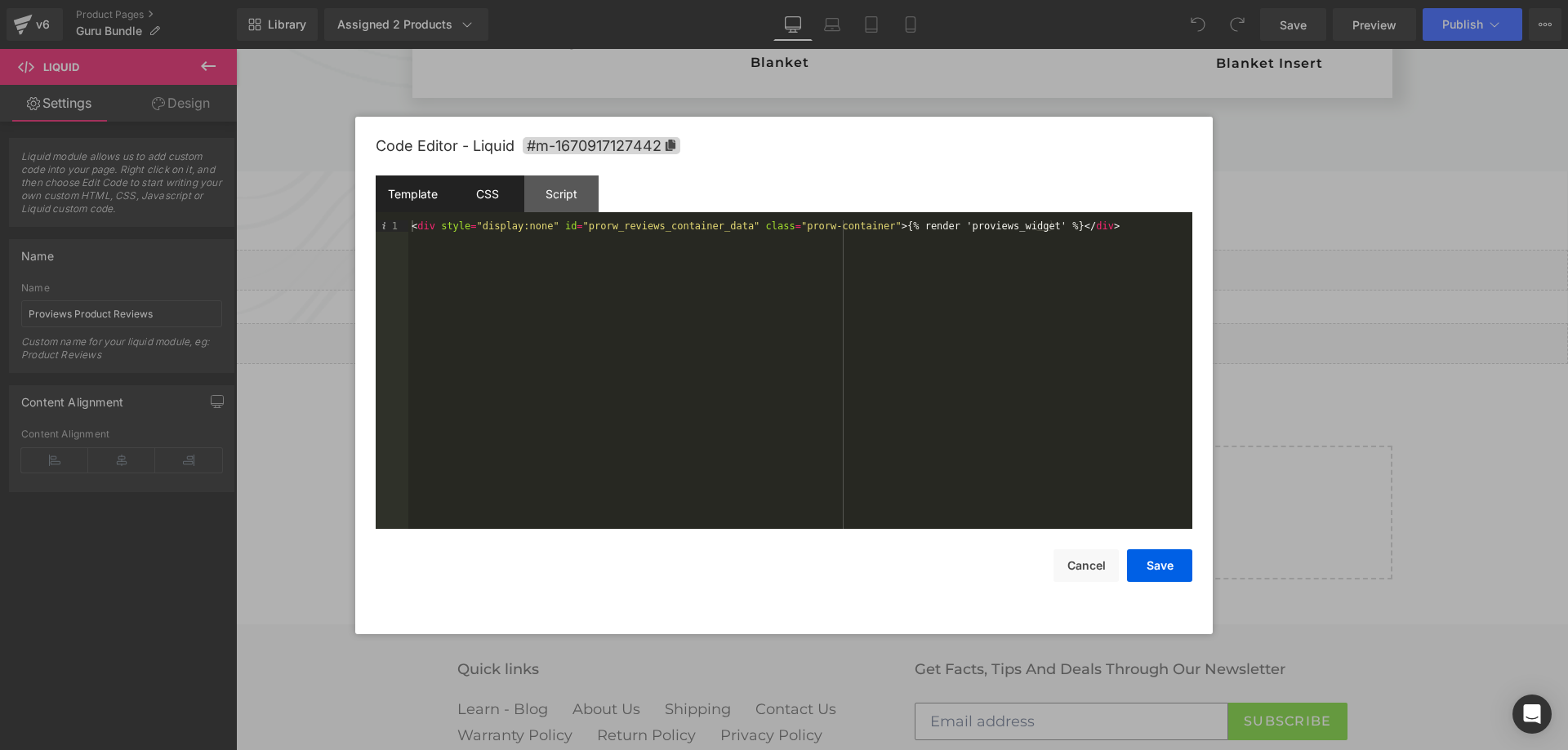
click at [494, 194] on div "CSS" at bounding box center [487, 194] width 74 height 37
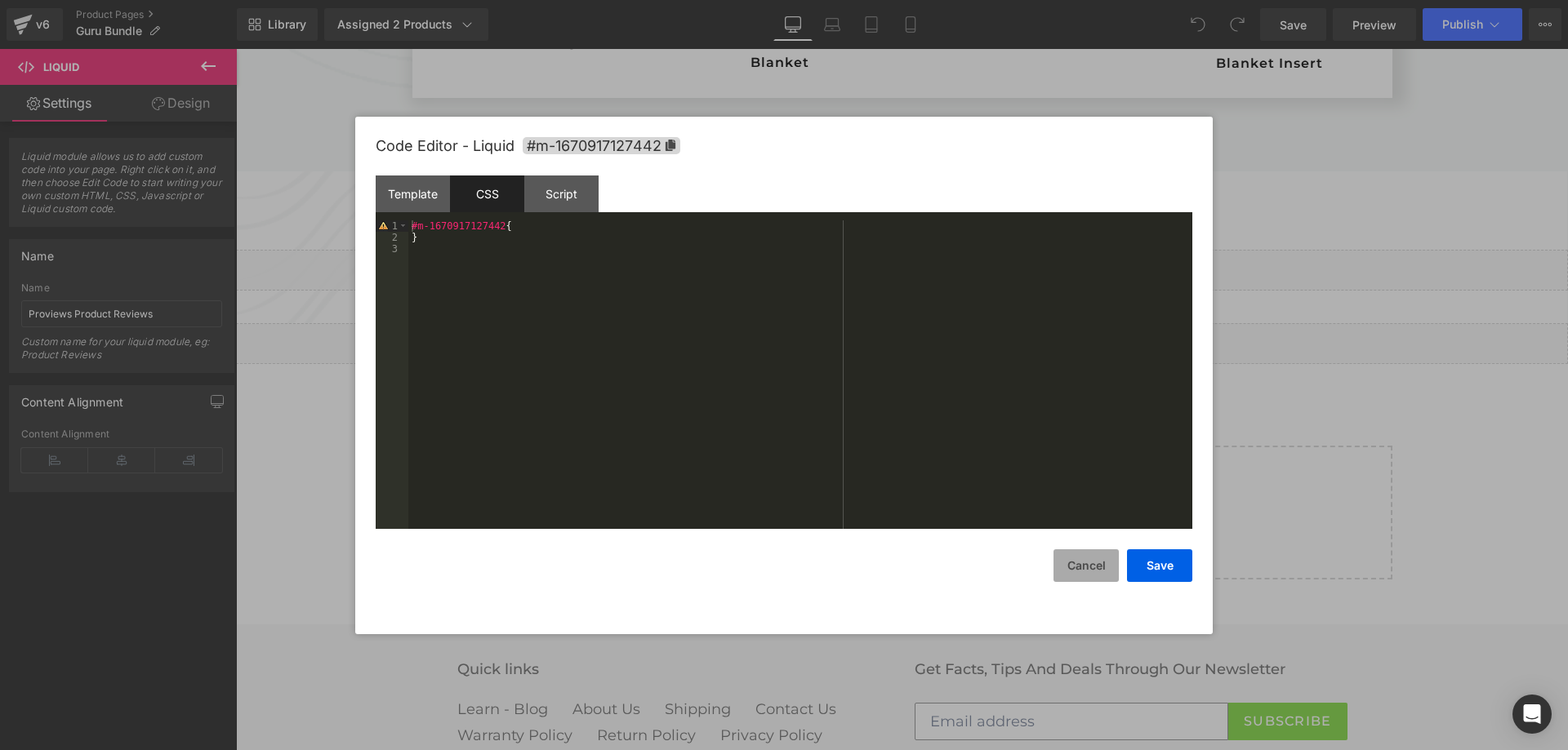
click at [1081, 571] on button "Cancel" at bounding box center [1086, 565] width 66 height 32
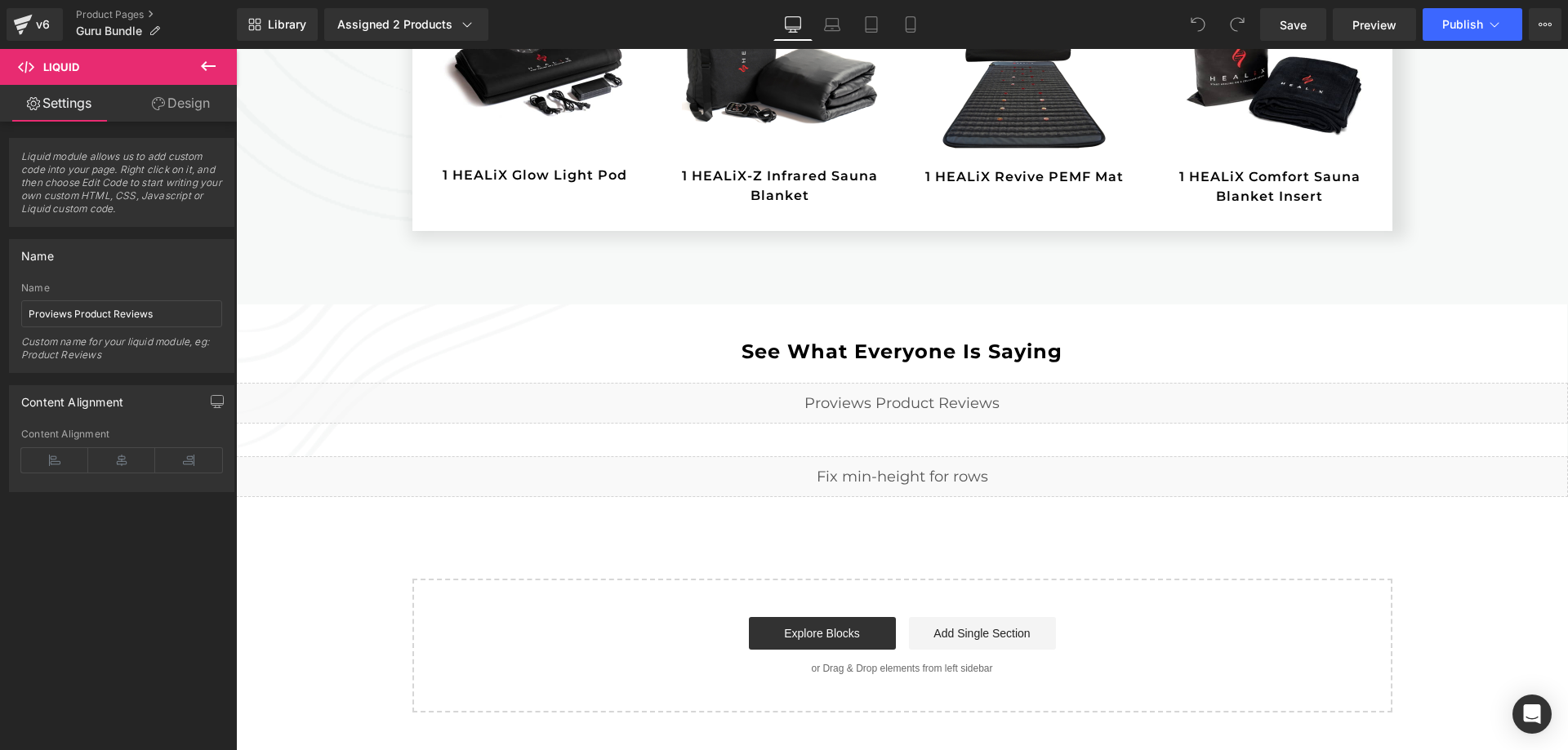
scroll to position [1079, 0]
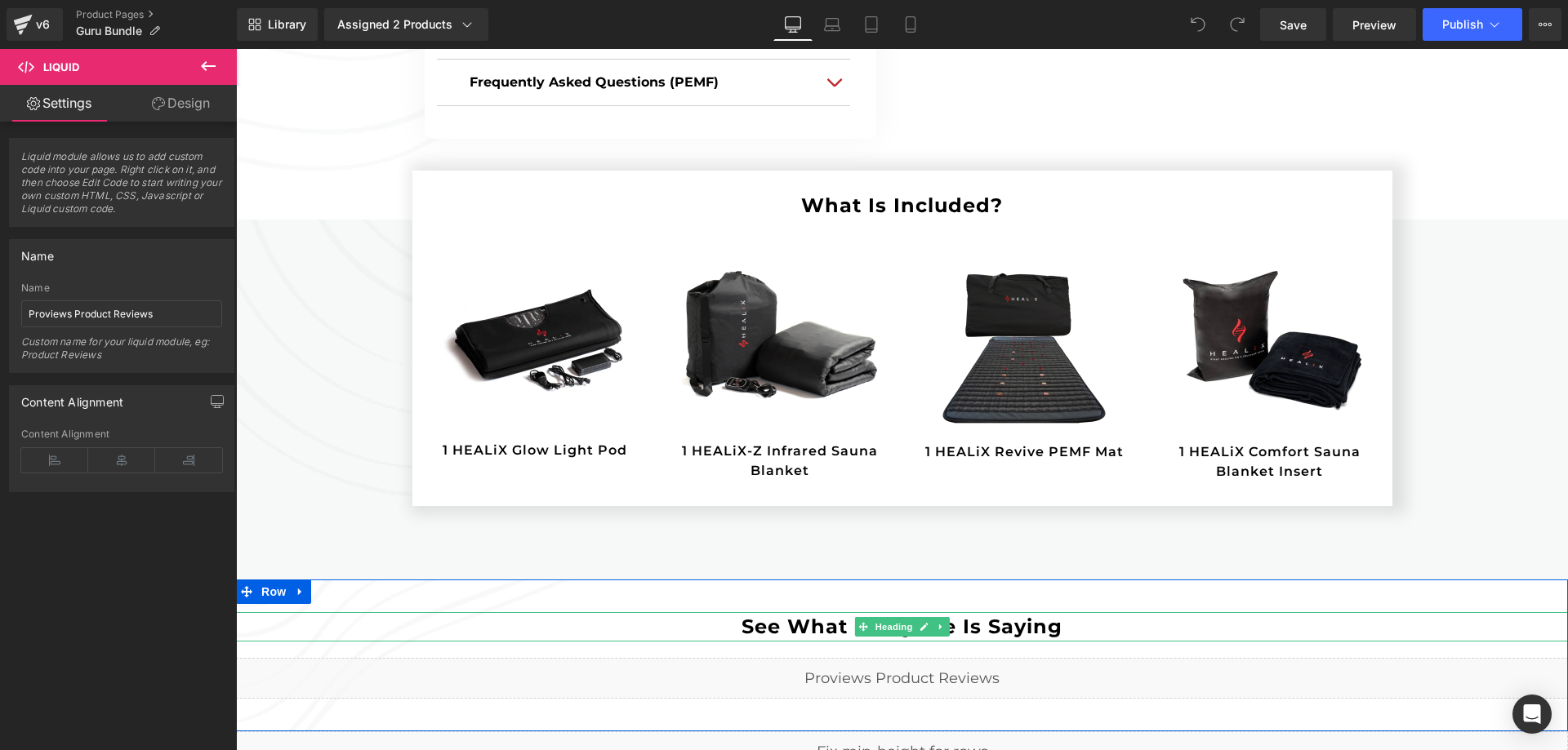
click at [693, 618] on h2 "See What Everyone Is Saying" at bounding box center [902, 627] width 1332 height 29
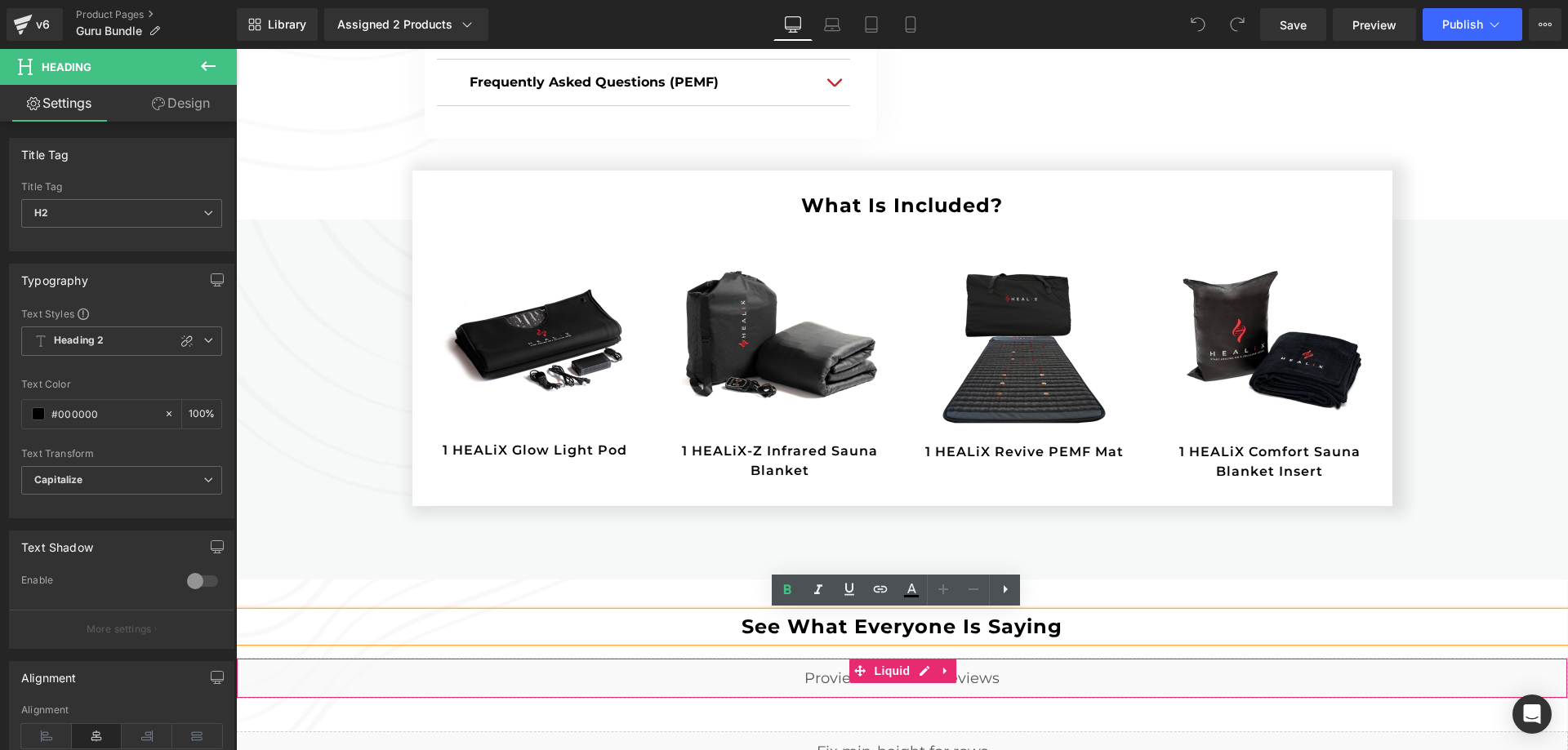
click at [698, 685] on div "Liquid" at bounding box center [902, 679] width 1332 height 41
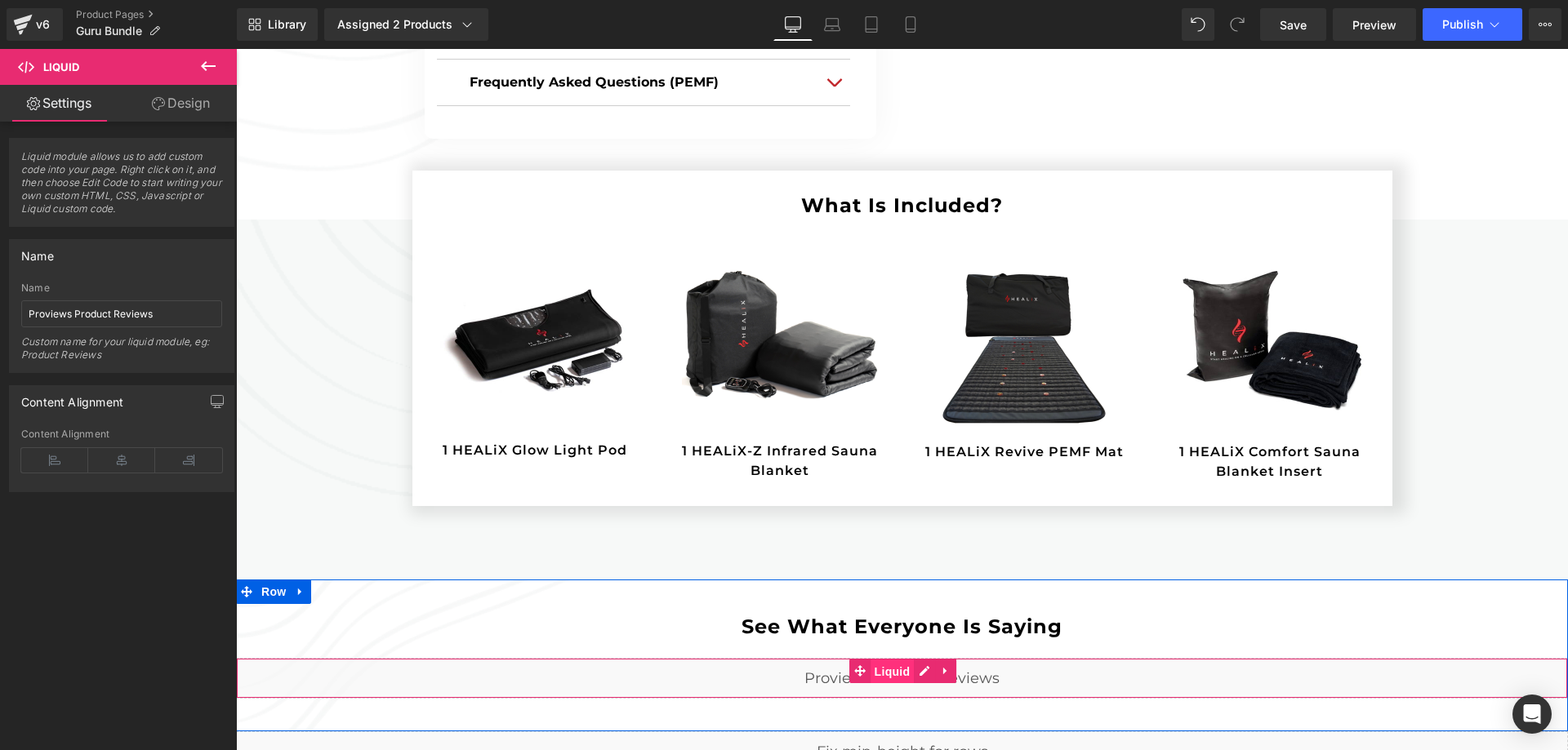
click at [882, 671] on span "Liquid" at bounding box center [892, 672] width 44 height 24
click at [915, 671] on div "Liquid" at bounding box center [902, 679] width 1332 height 41
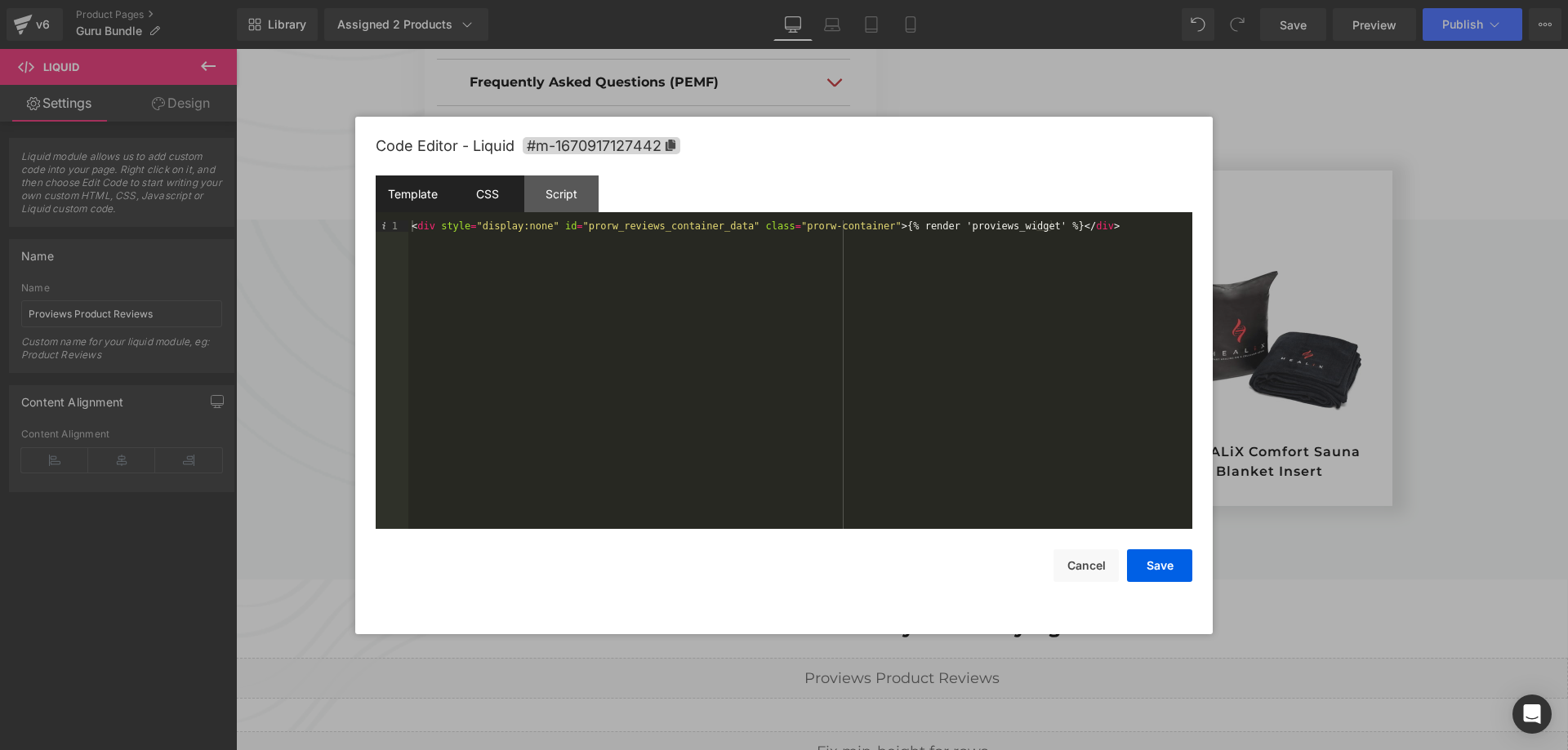
click at [488, 209] on div "CSS" at bounding box center [487, 194] width 74 height 37
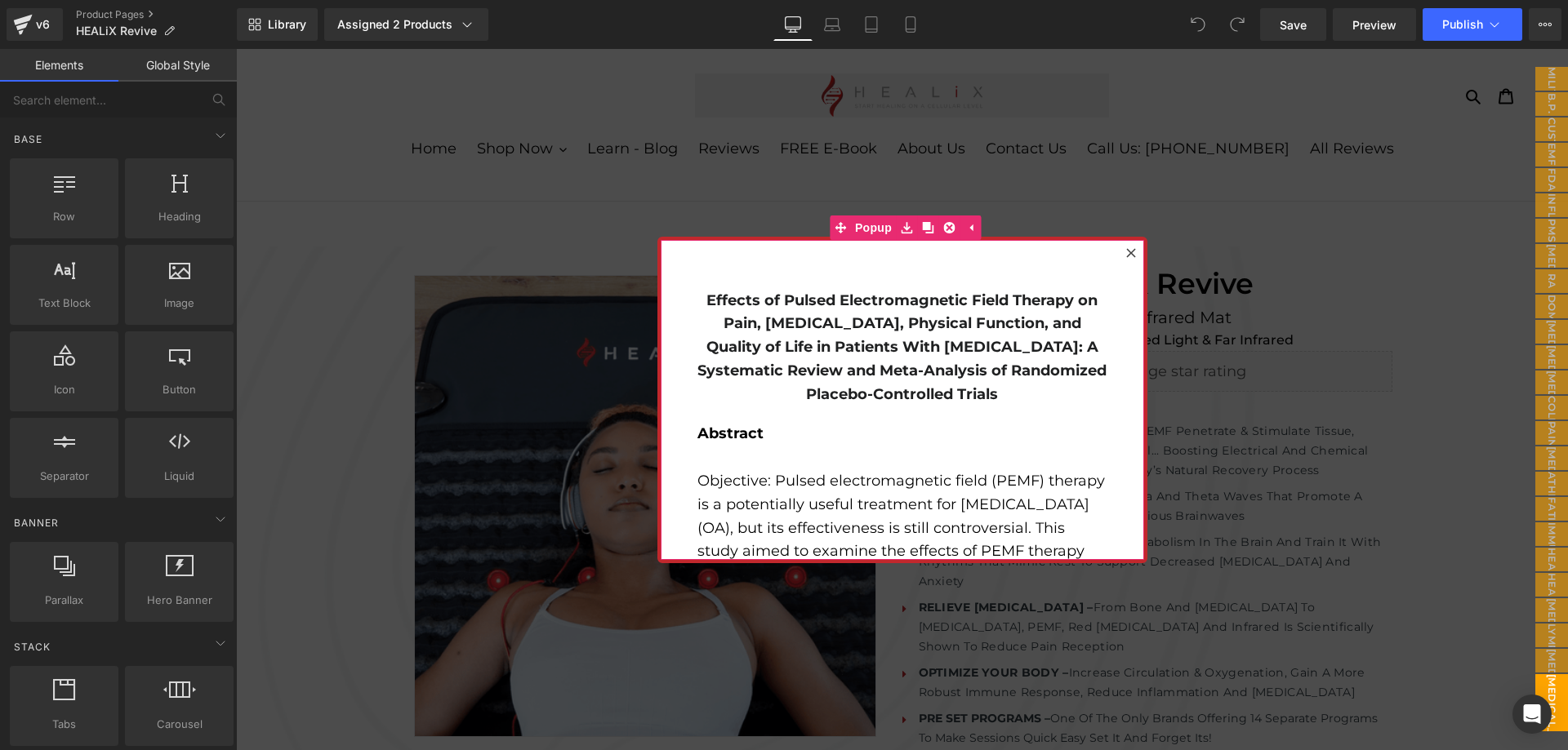
click at [1131, 254] on div at bounding box center [1131, 254] width 20 height 20
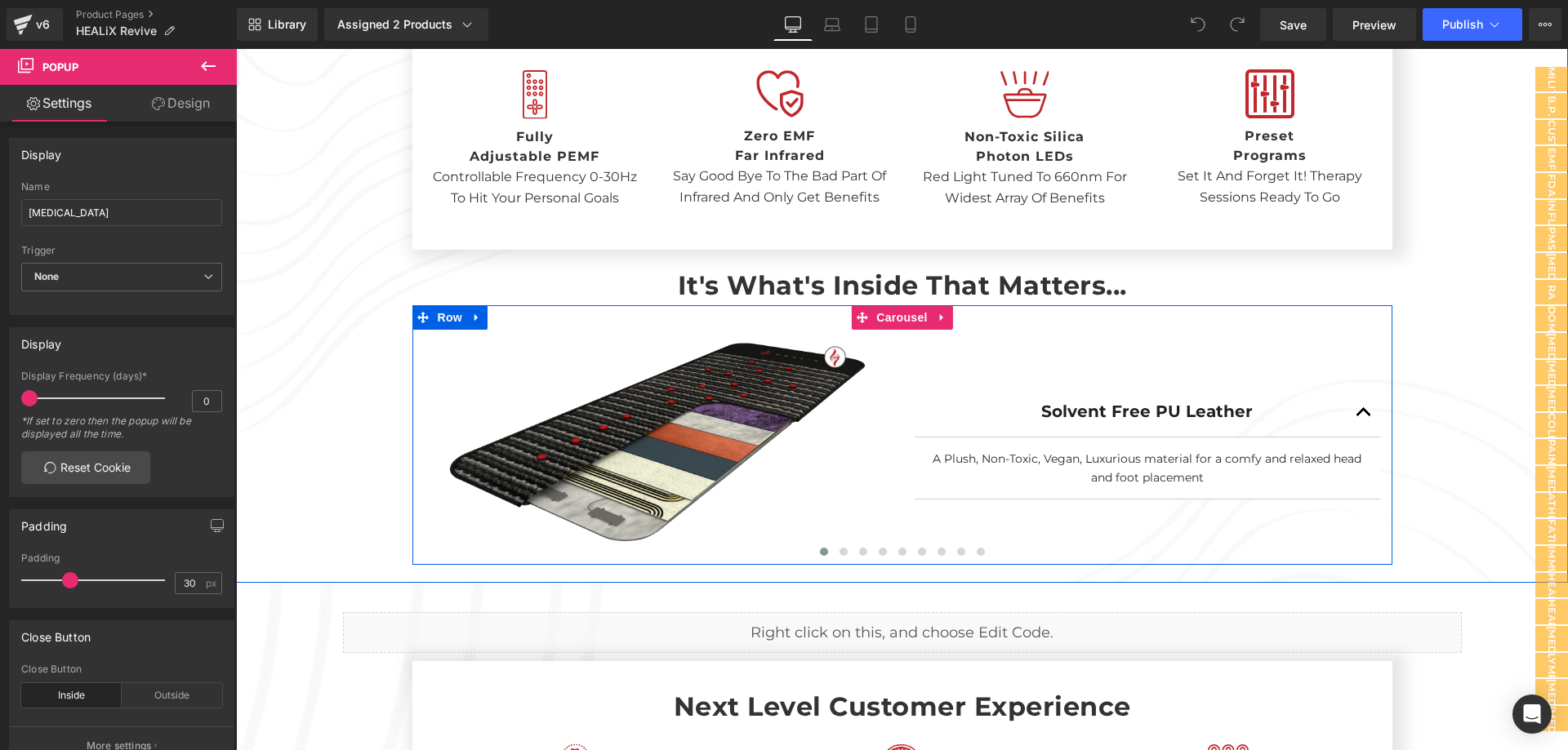
scroll to position [4490, 0]
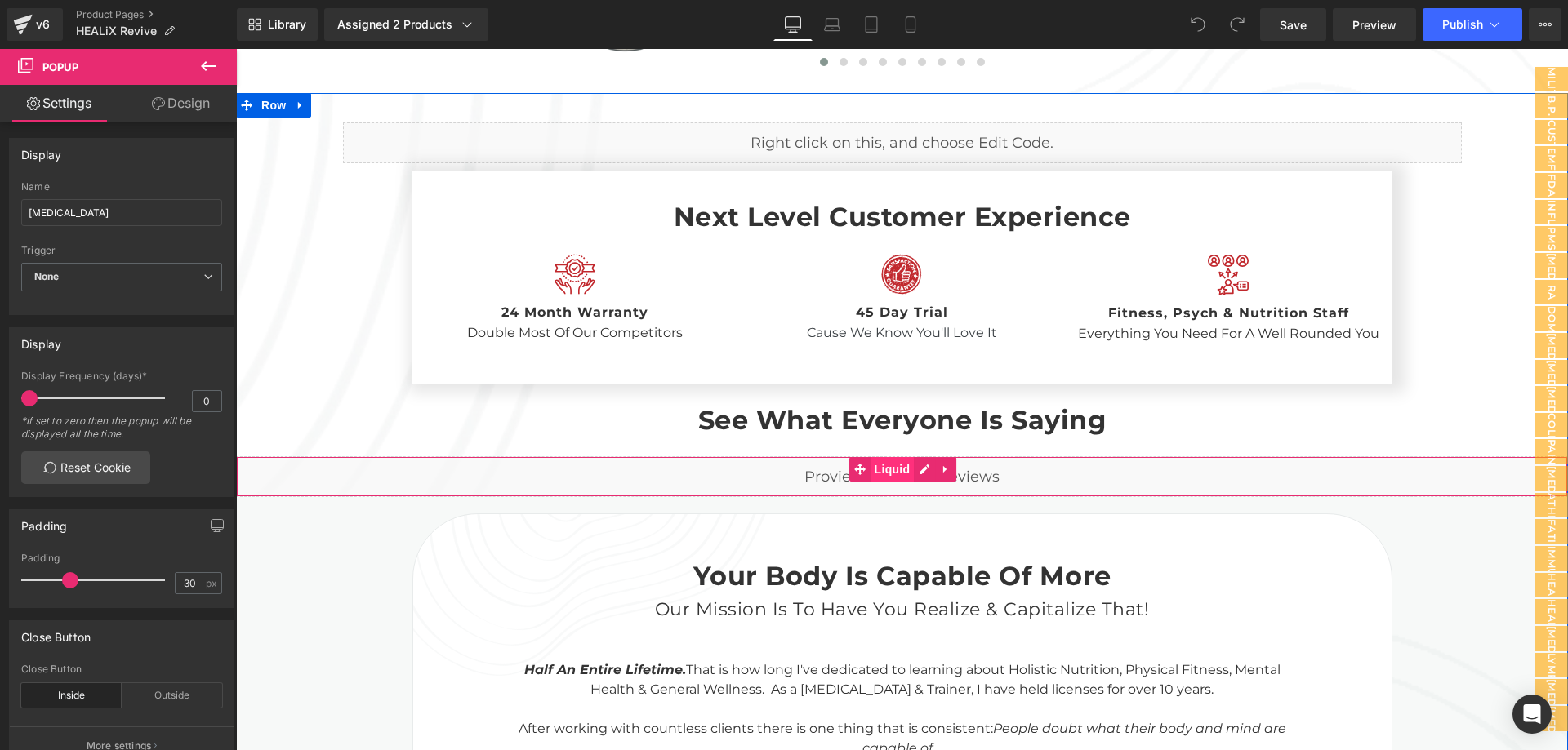
click at [905, 457] on span "Liquid" at bounding box center [892, 469] width 44 height 24
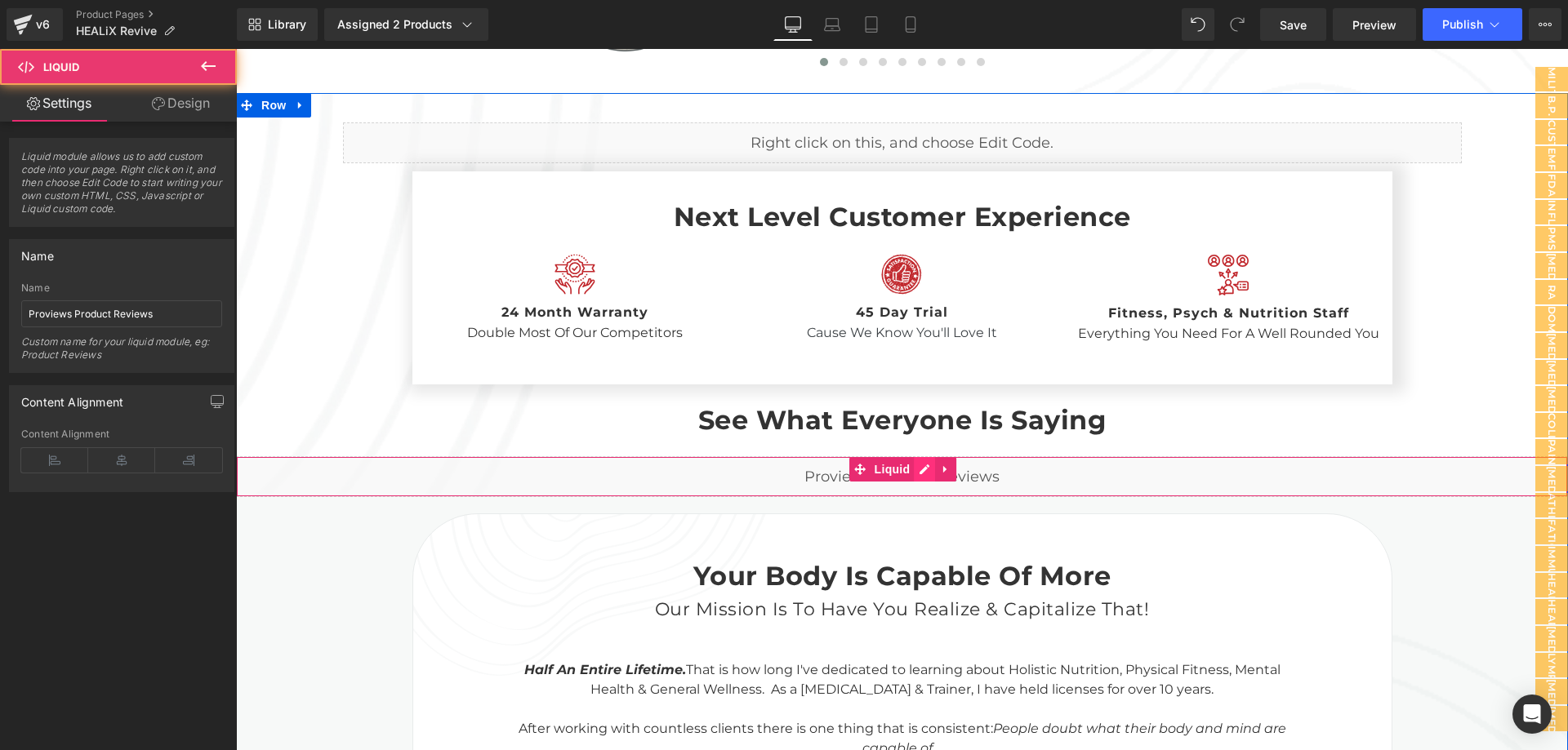
click at [921, 456] on div "Liquid" at bounding box center [902, 477] width 1332 height 41
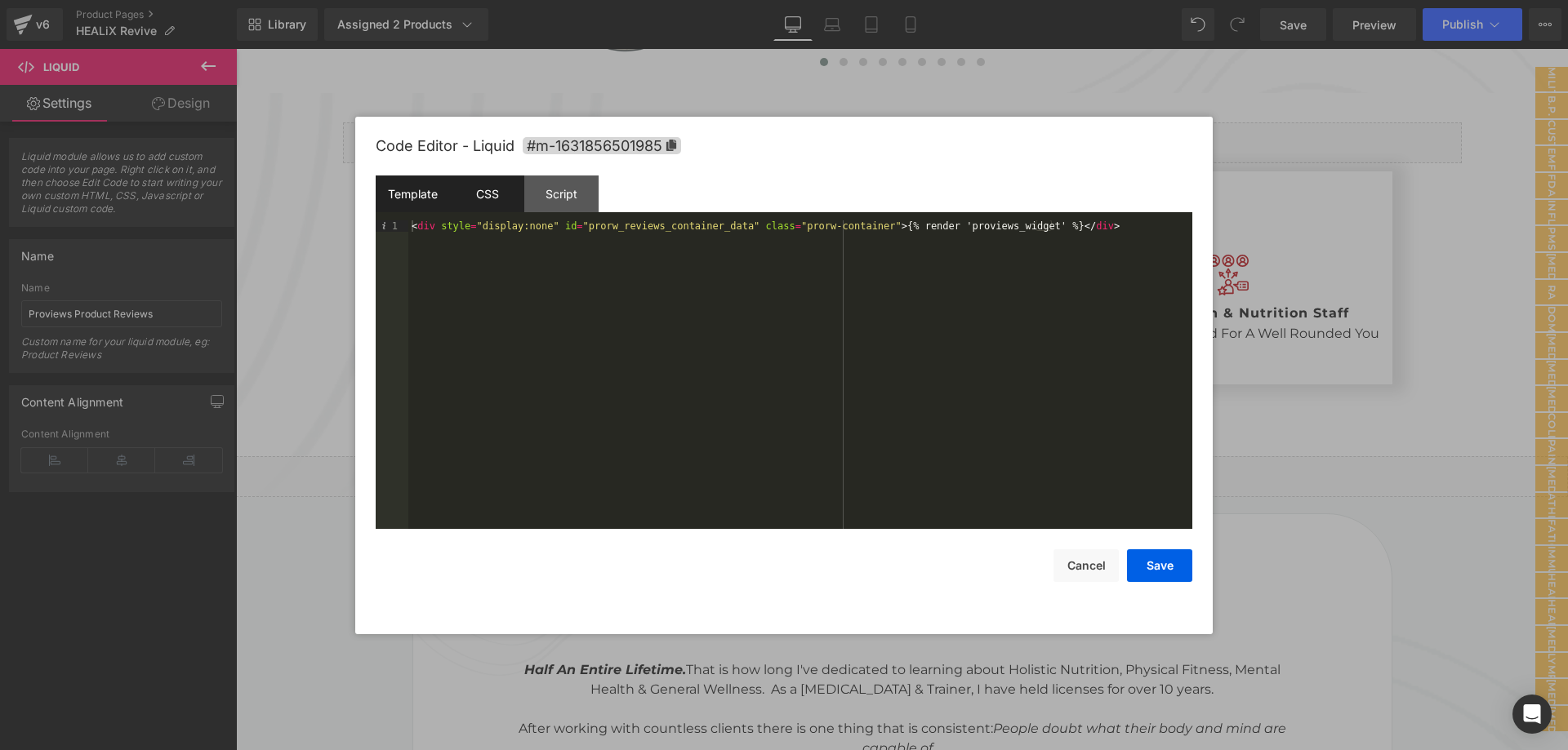
click at [485, 193] on div "CSS" at bounding box center [487, 194] width 74 height 37
